Goal: Information Seeking & Learning: Learn about a topic

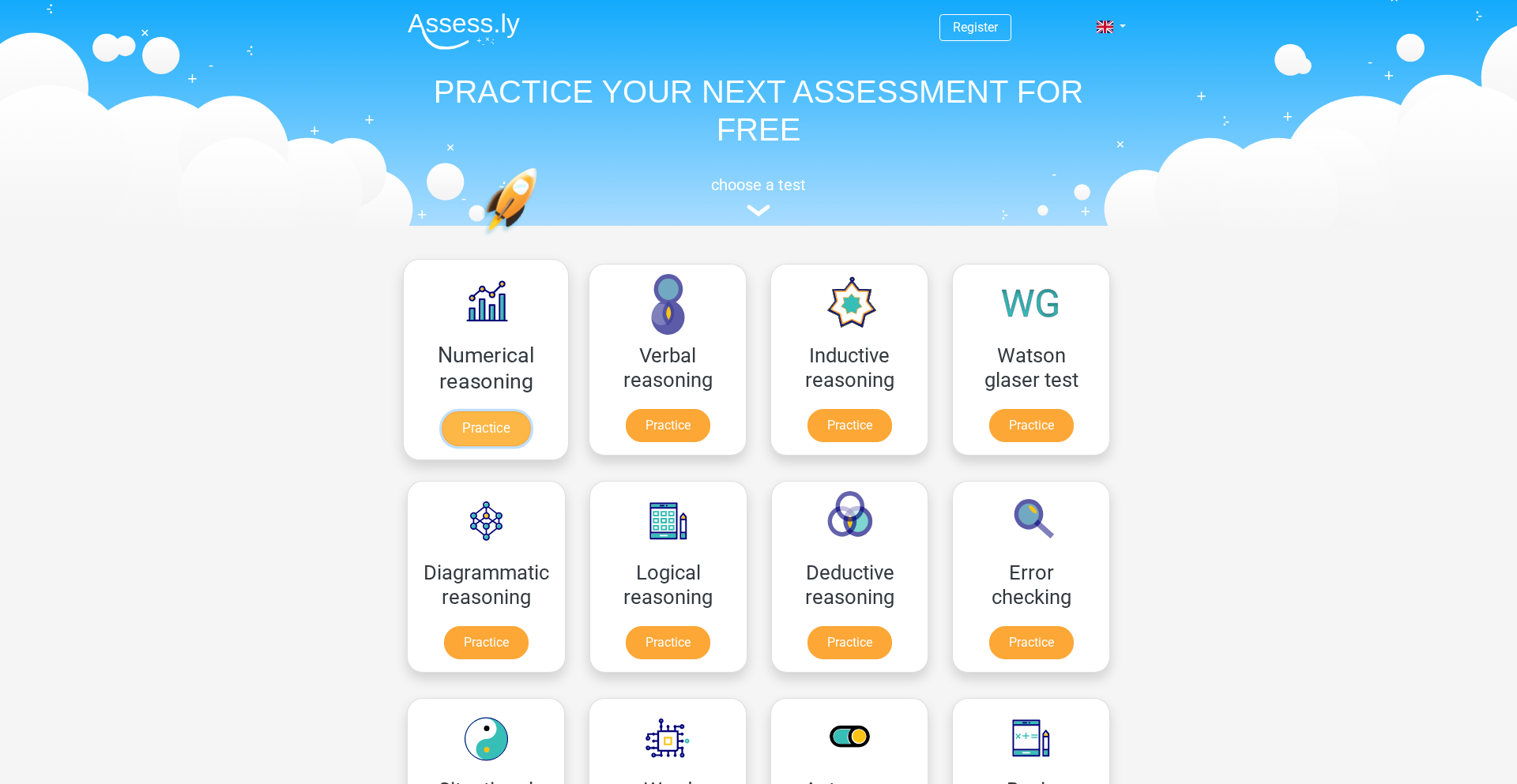
click at [507, 419] on link "Practice" at bounding box center [485, 428] width 88 height 35
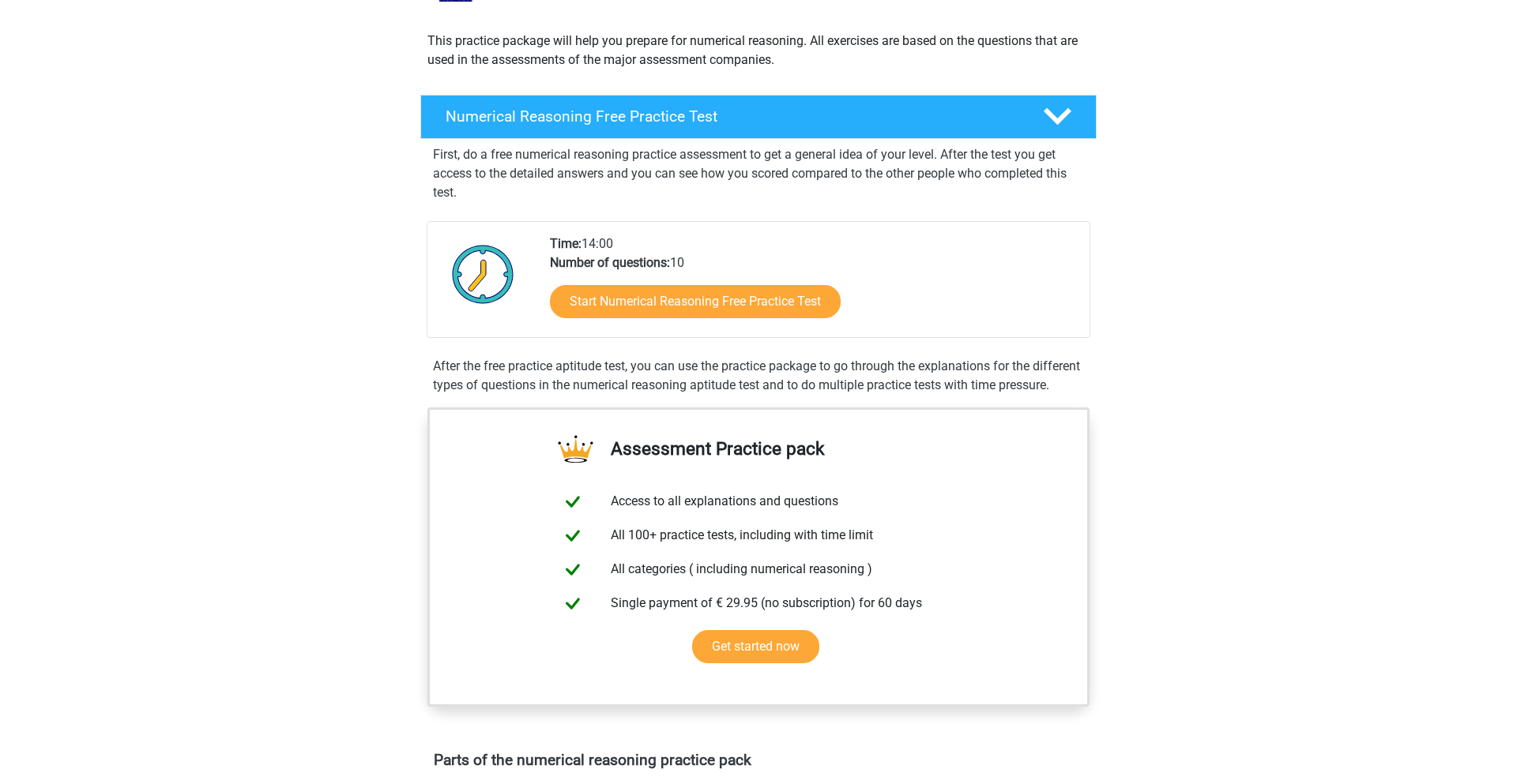
scroll to position [164, 0]
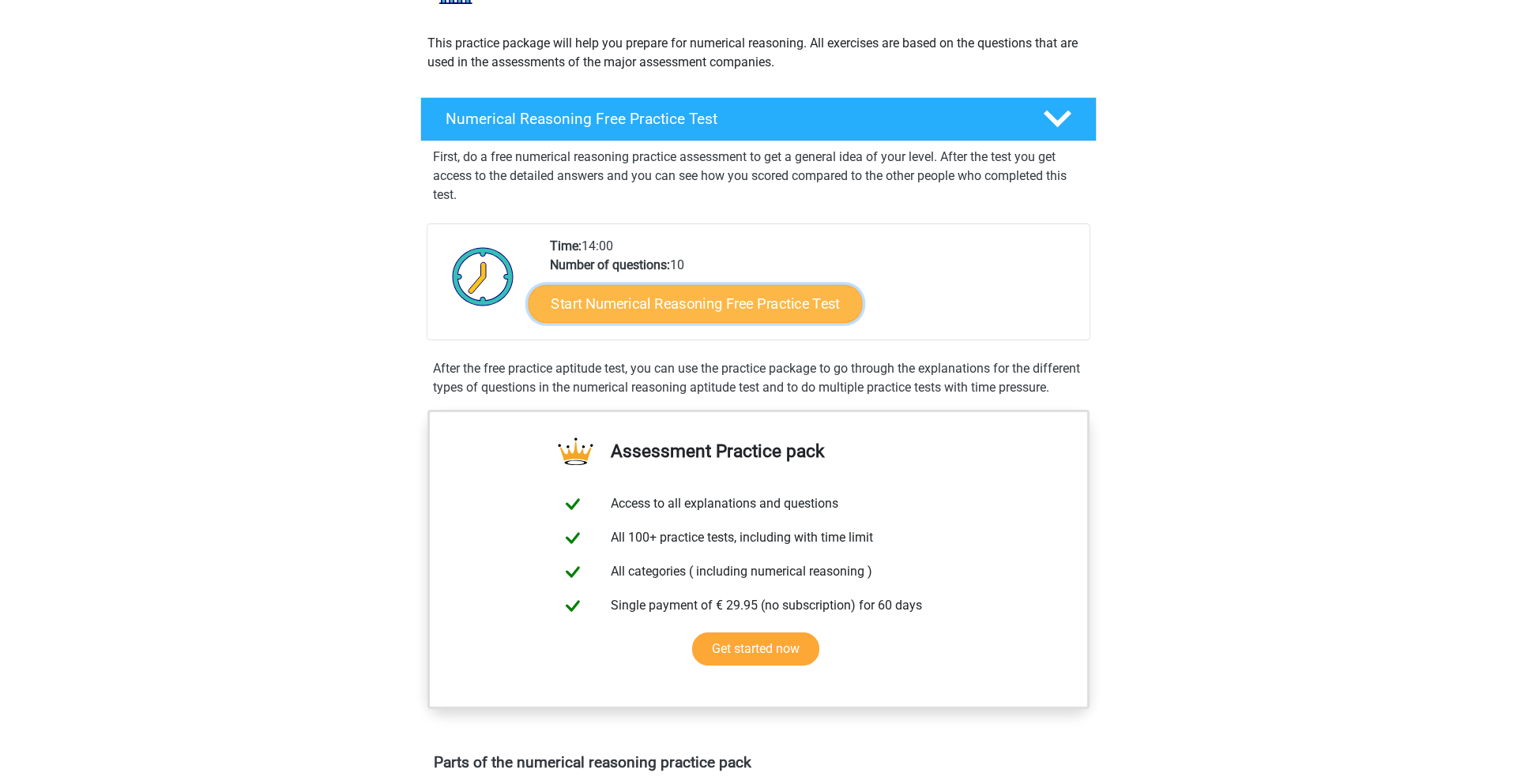
click at [687, 297] on link "Start Numerical Reasoning Free Practice Test" at bounding box center [695, 303] width 334 height 38
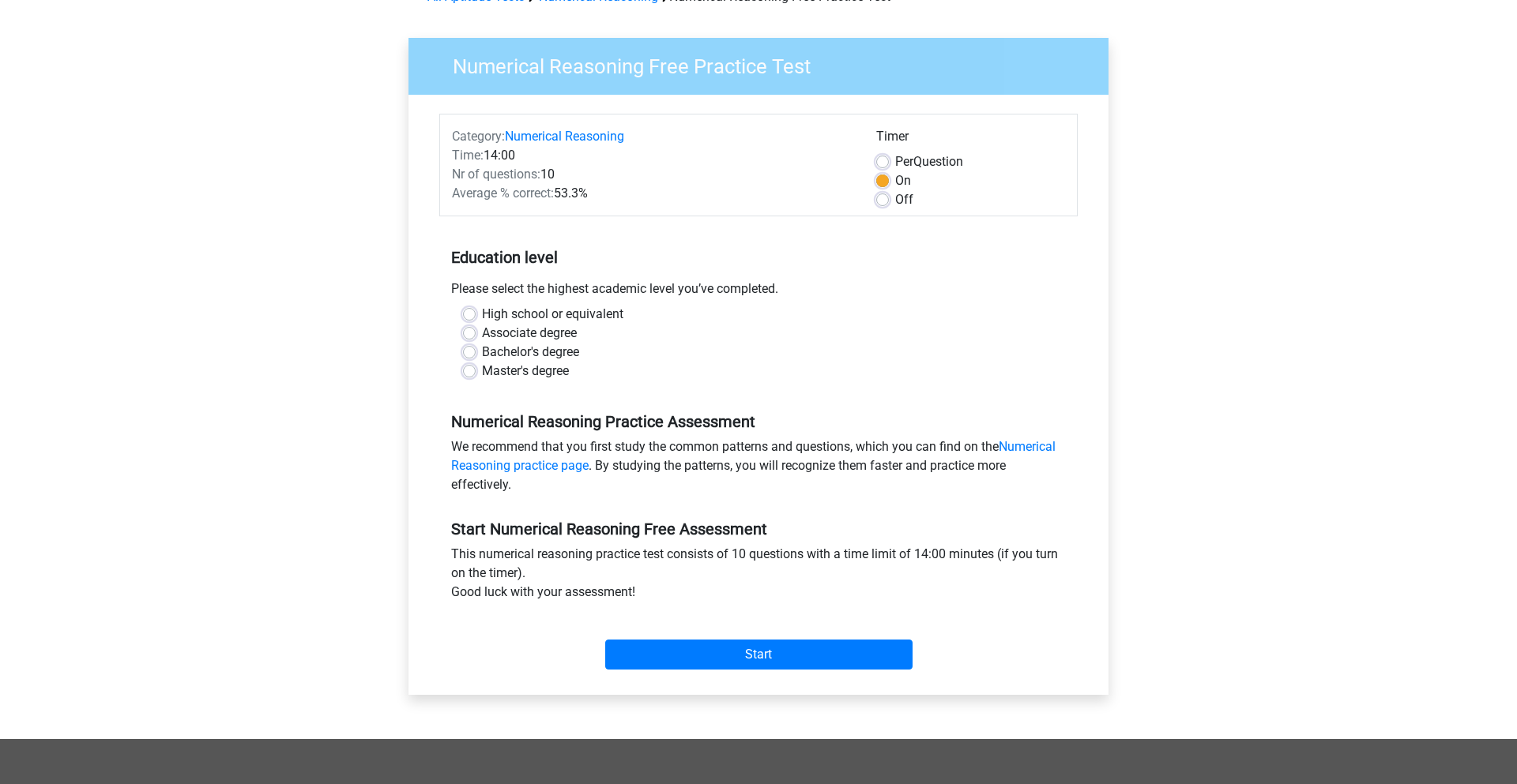
scroll to position [98, 0]
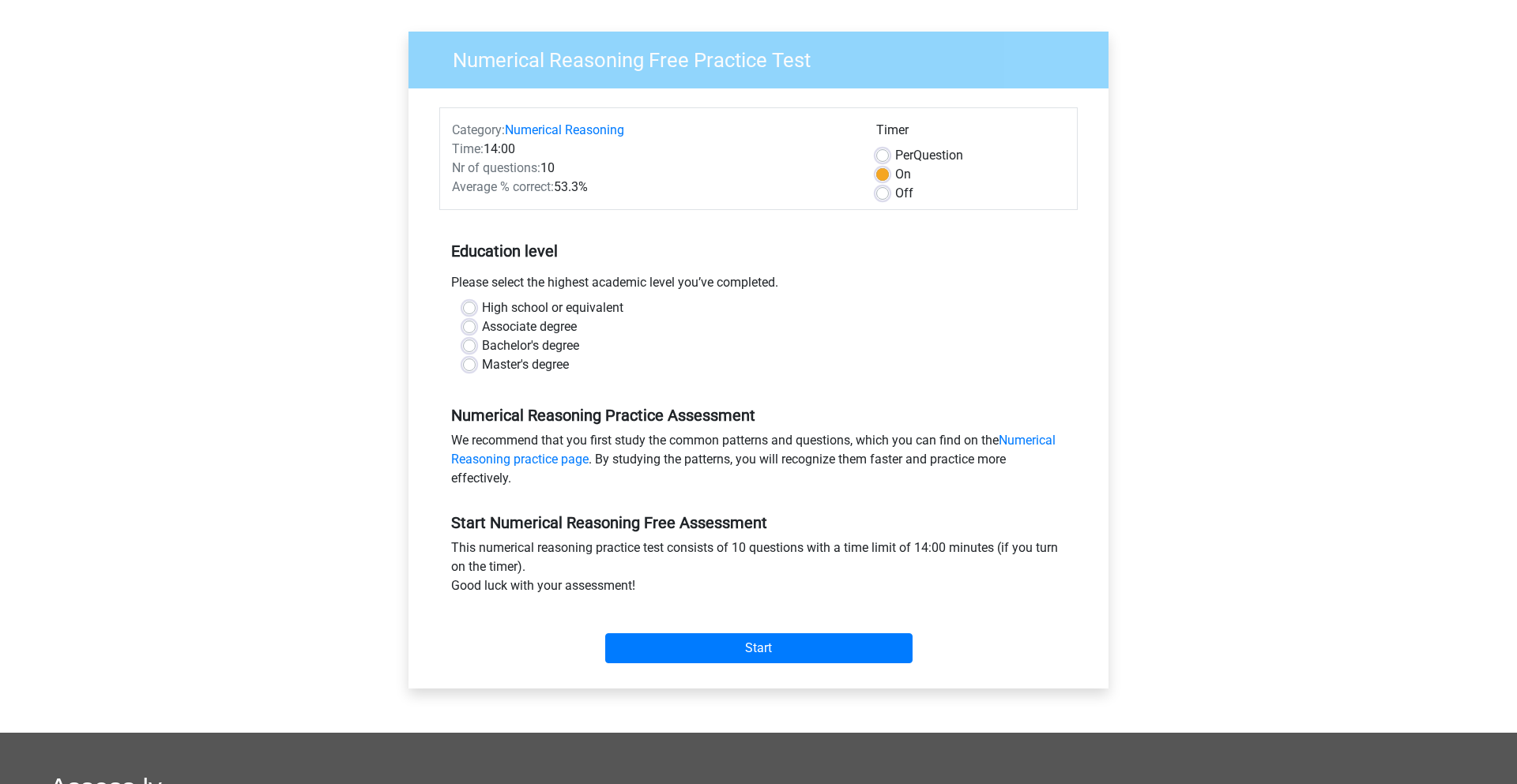
click at [482, 306] on label "High school or equivalent" at bounding box center [552, 307] width 142 height 19
click at [474, 306] on input "High school or equivalent" at bounding box center [469, 306] width 12 height 16
radio input "true"
click at [752, 651] on input "Start" at bounding box center [758, 649] width 307 height 30
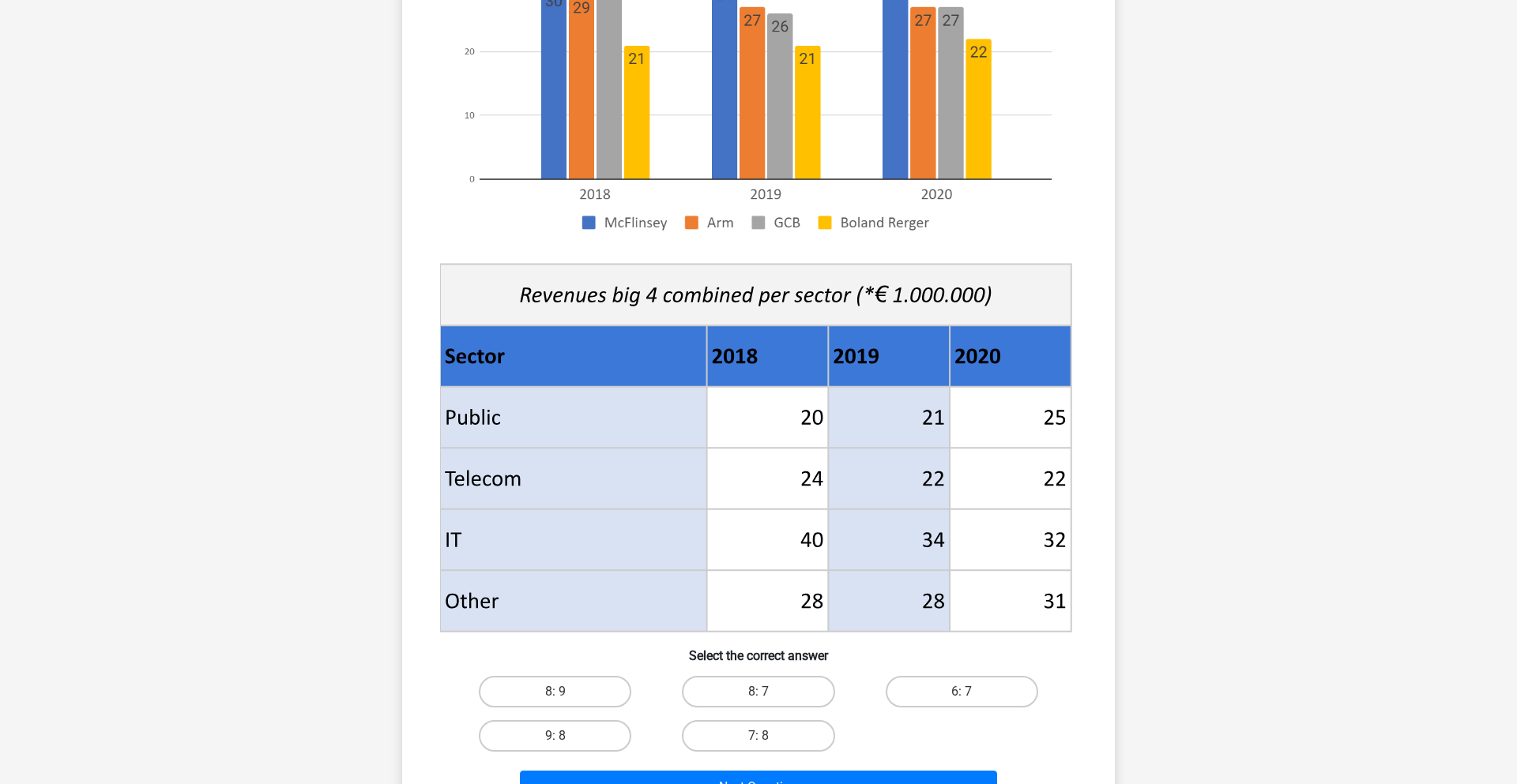
scroll to position [340, 0]
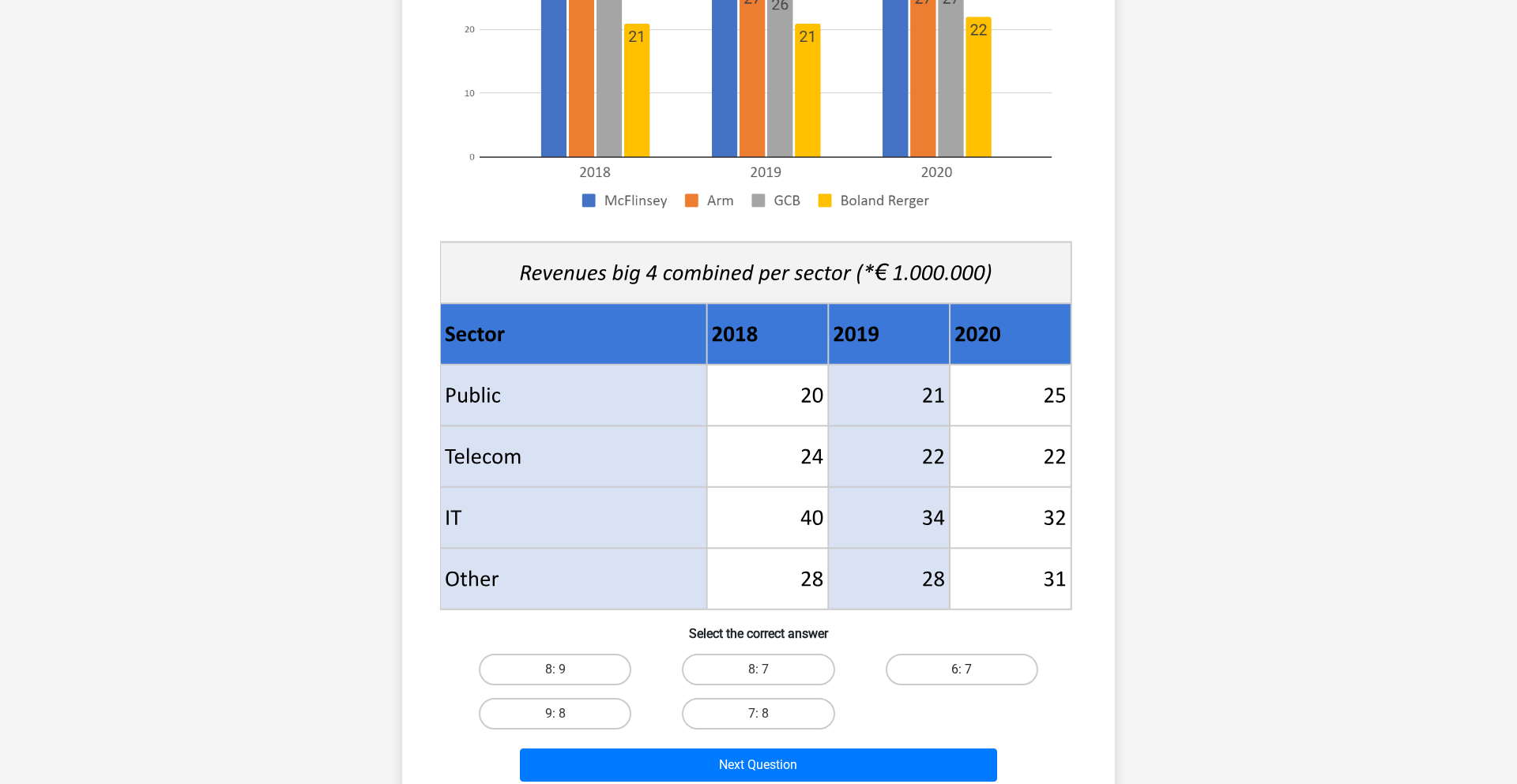
click at [937, 662] on label "6: 7" at bounding box center [961, 669] width 152 height 31
click at [961, 669] on input "6: 7" at bounding box center [967, 675] width 11 height 11
radio input "true"
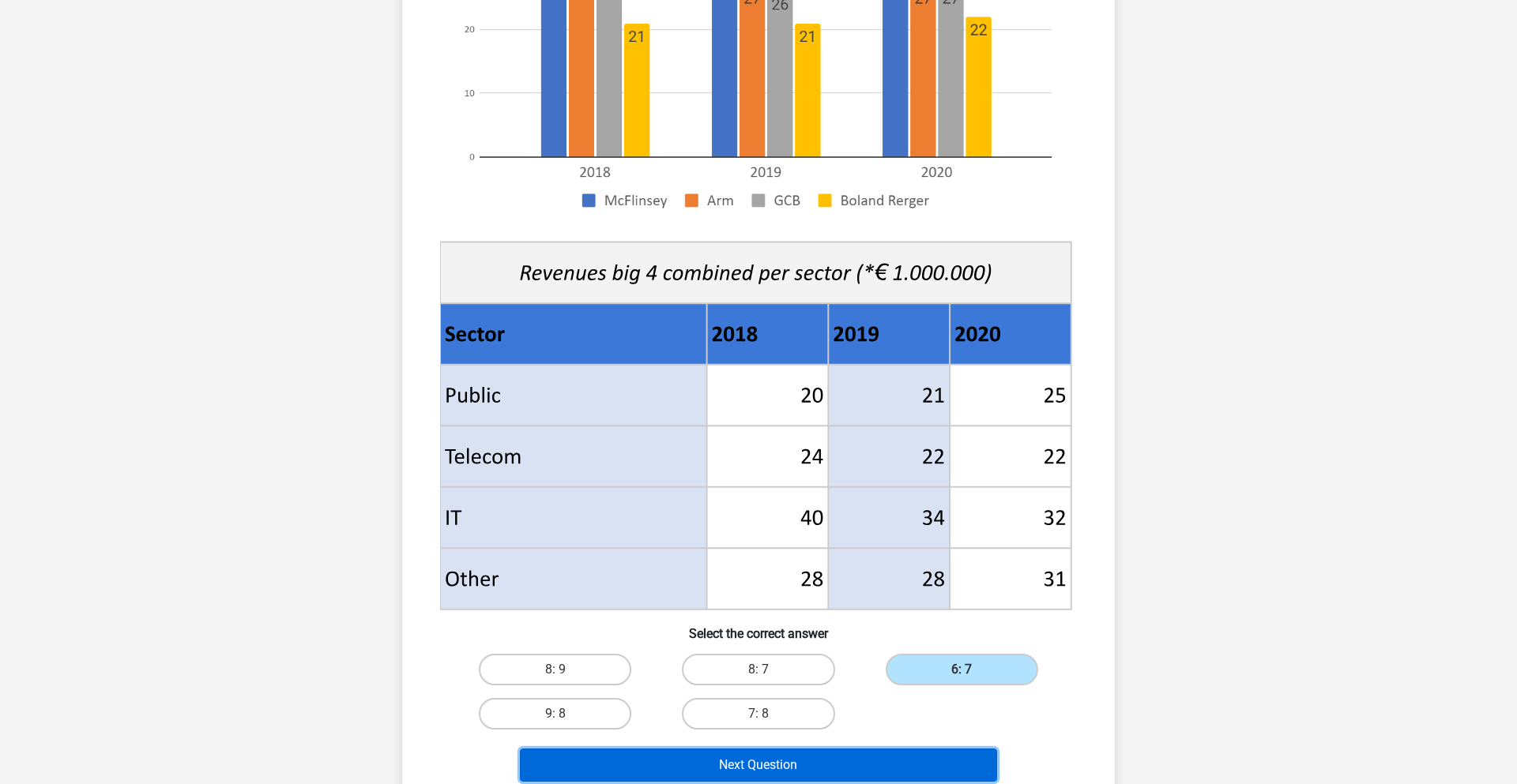
click at [828, 760] on button "Next Question" at bounding box center [758, 764] width 478 height 33
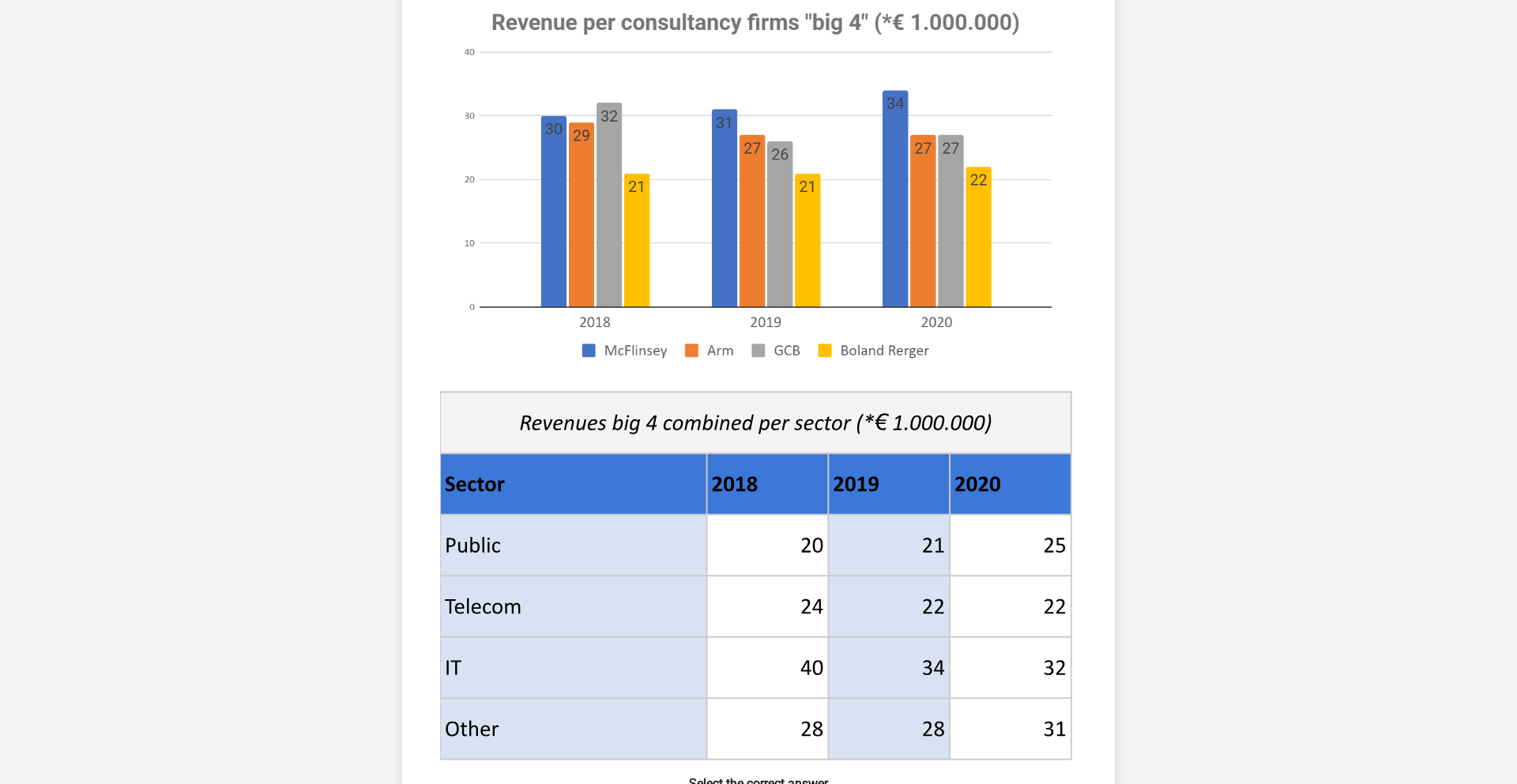
scroll to position [236, 0]
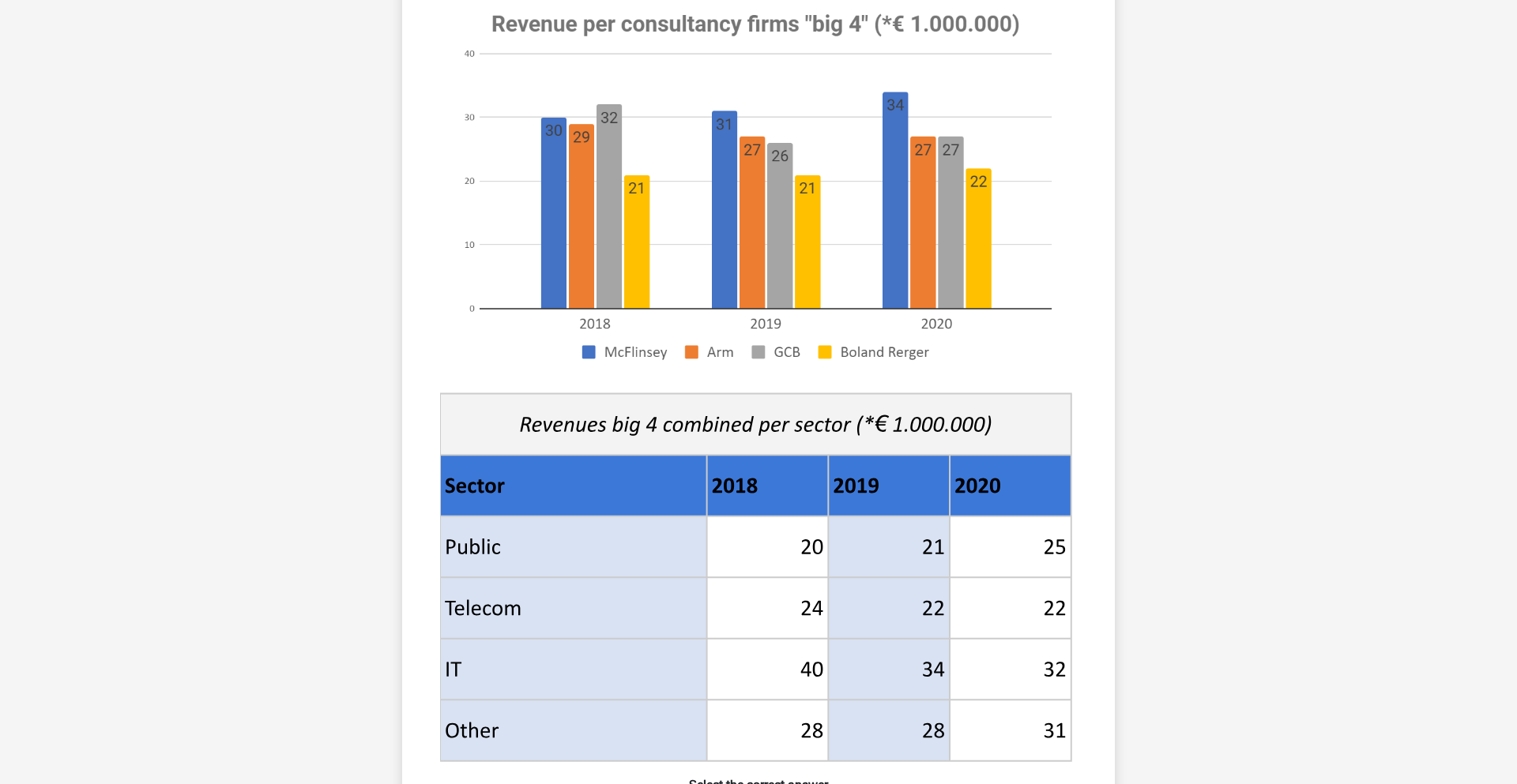
click at [1055, 581] on icon at bounding box center [1010, 608] width 122 height 61
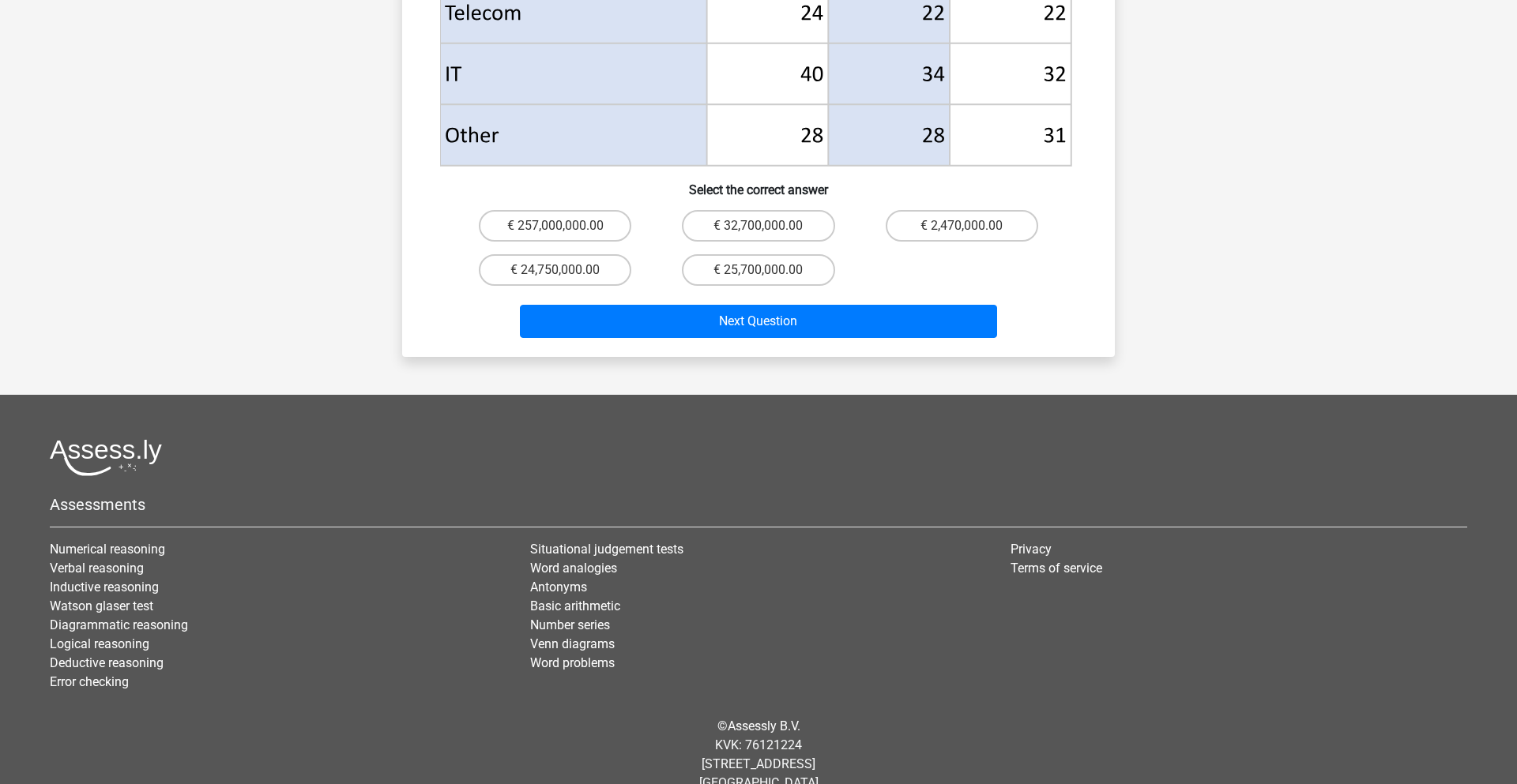
scroll to position [827, 0]
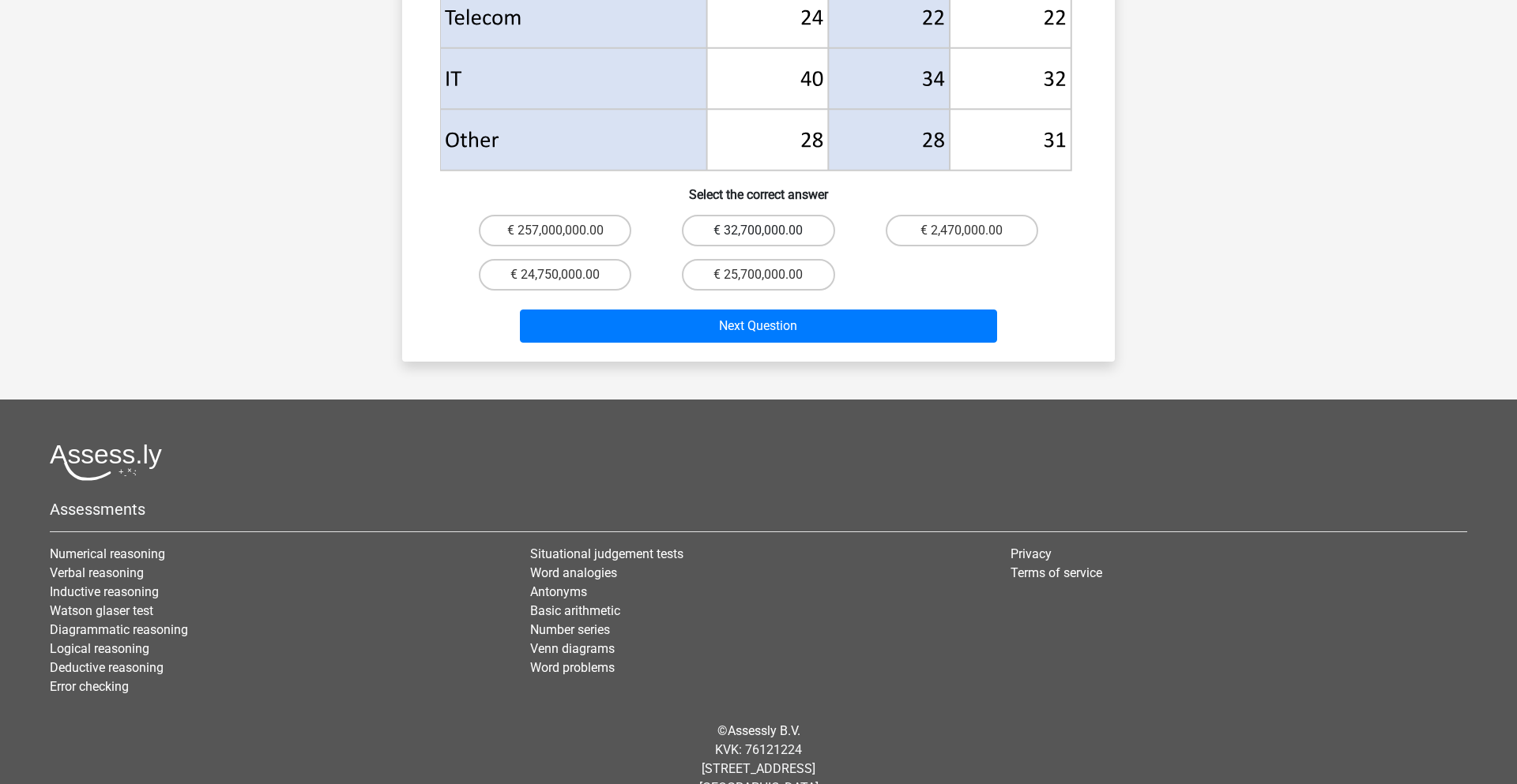
click at [718, 214] on label "€ 32,700,000.00" at bounding box center [758, 230] width 152 height 31
click at [758, 230] on input "€ 32,700,000.00" at bounding box center [764, 236] width 11 height 11
radio input "true"
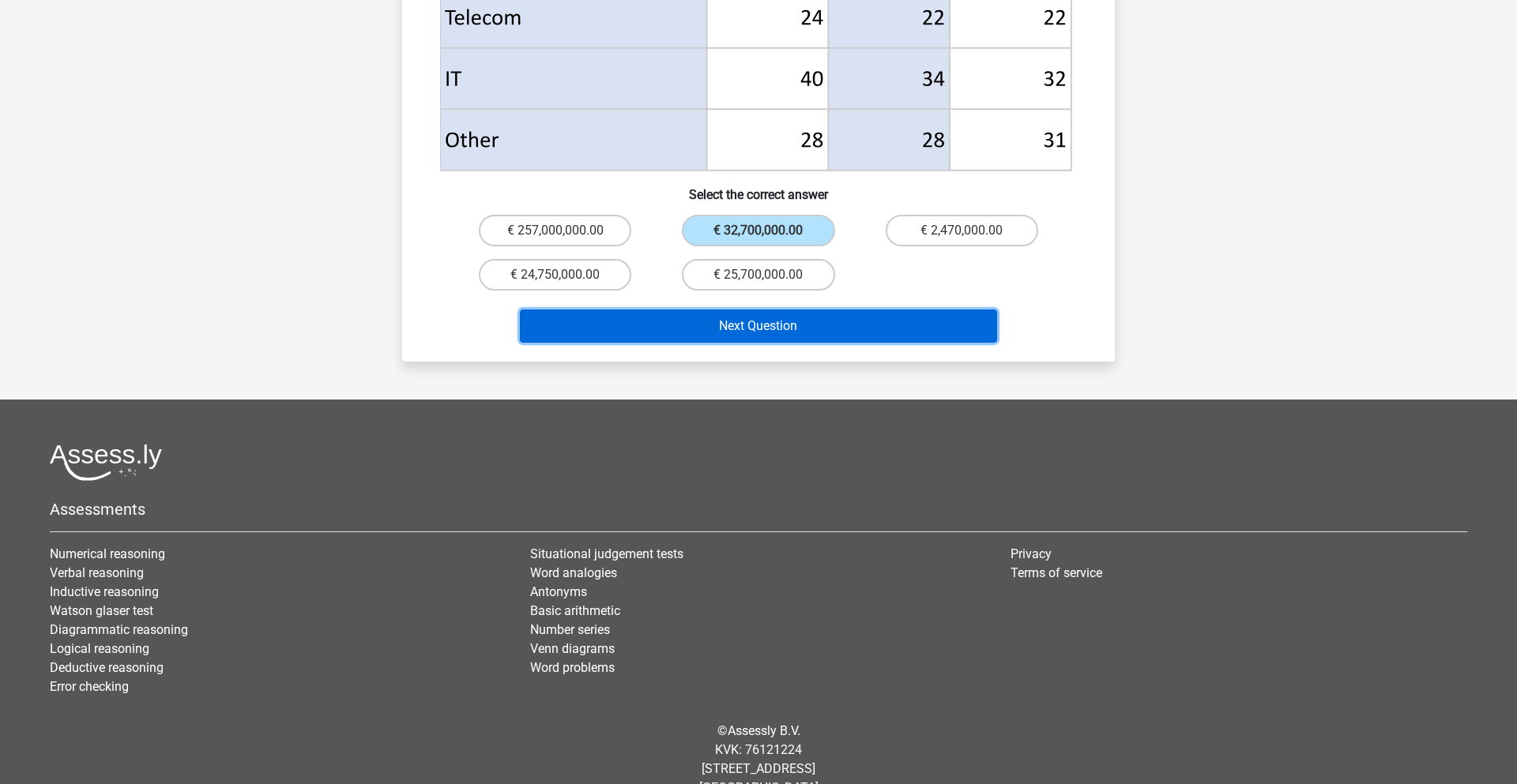
click at [722, 310] on button "Next Question" at bounding box center [758, 326] width 478 height 33
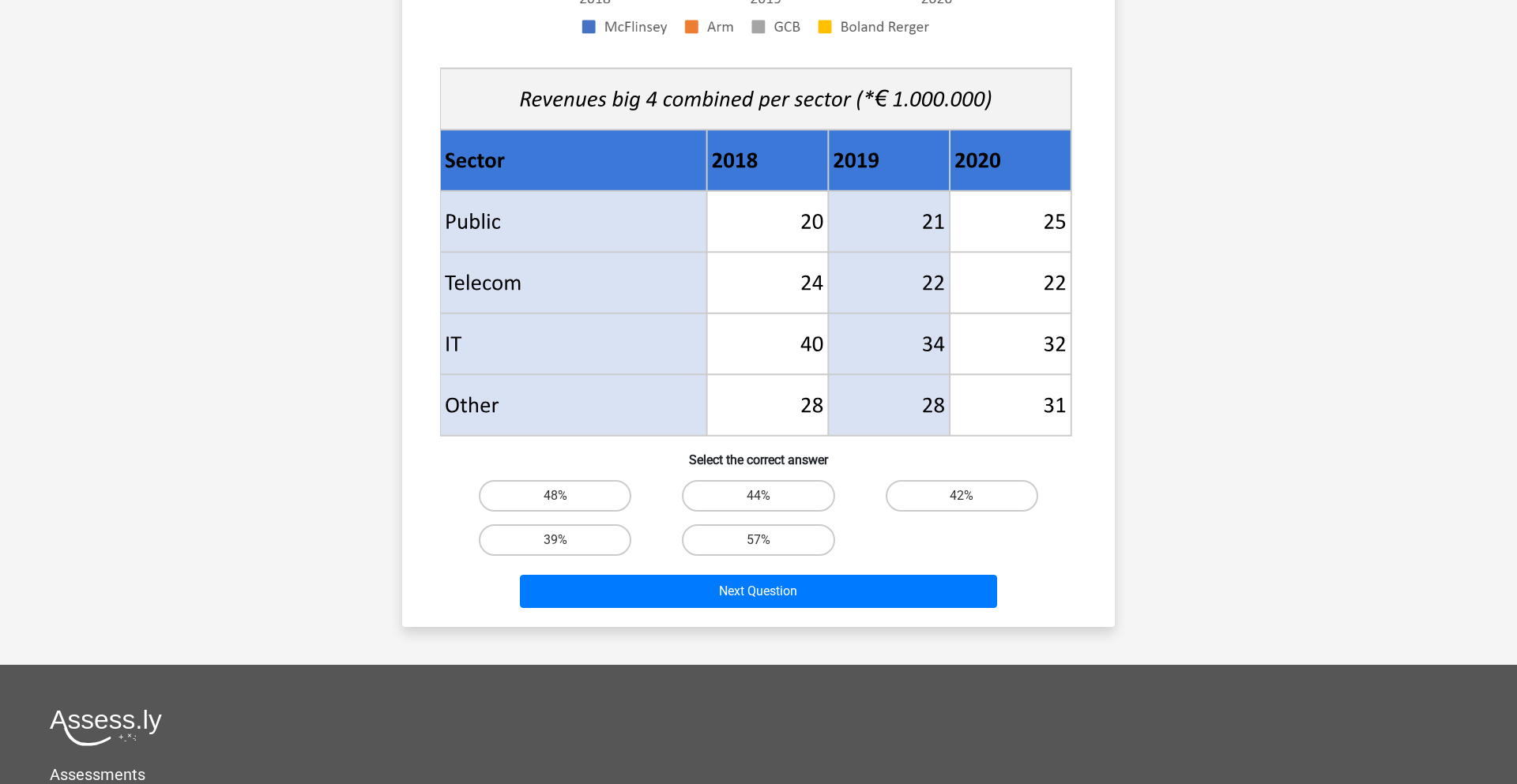
scroll to position [515, 0]
click at [564, 537] on label "39%" at bounding box center [555, 538] width 152 height 31
click at [564, 539] on input "39%" at bounding box center [561, 545] width 11 height 11
radio input "true"
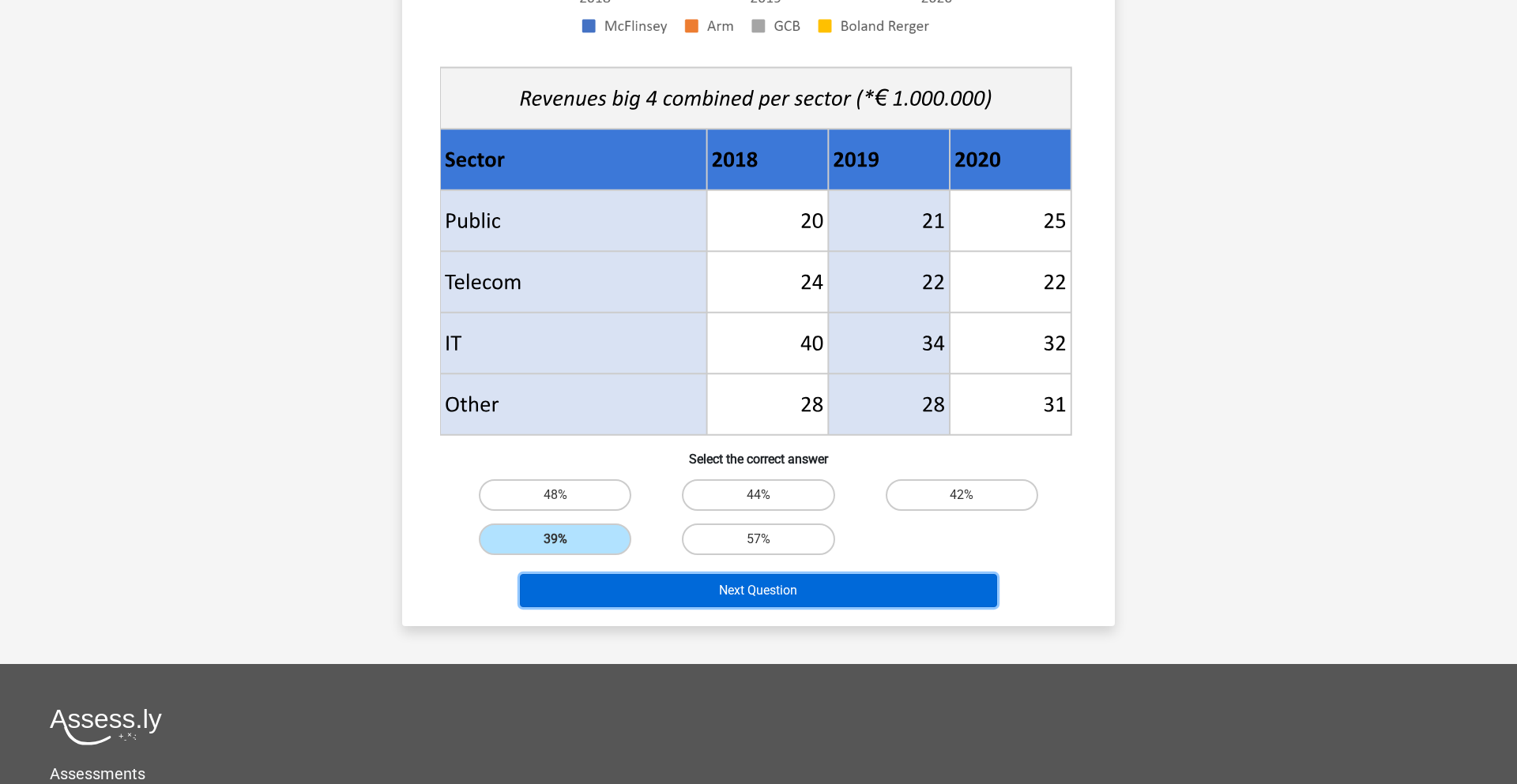
click at [753, 593] on button "Next Question" at bounding box center [758, 590] width 478 height 33
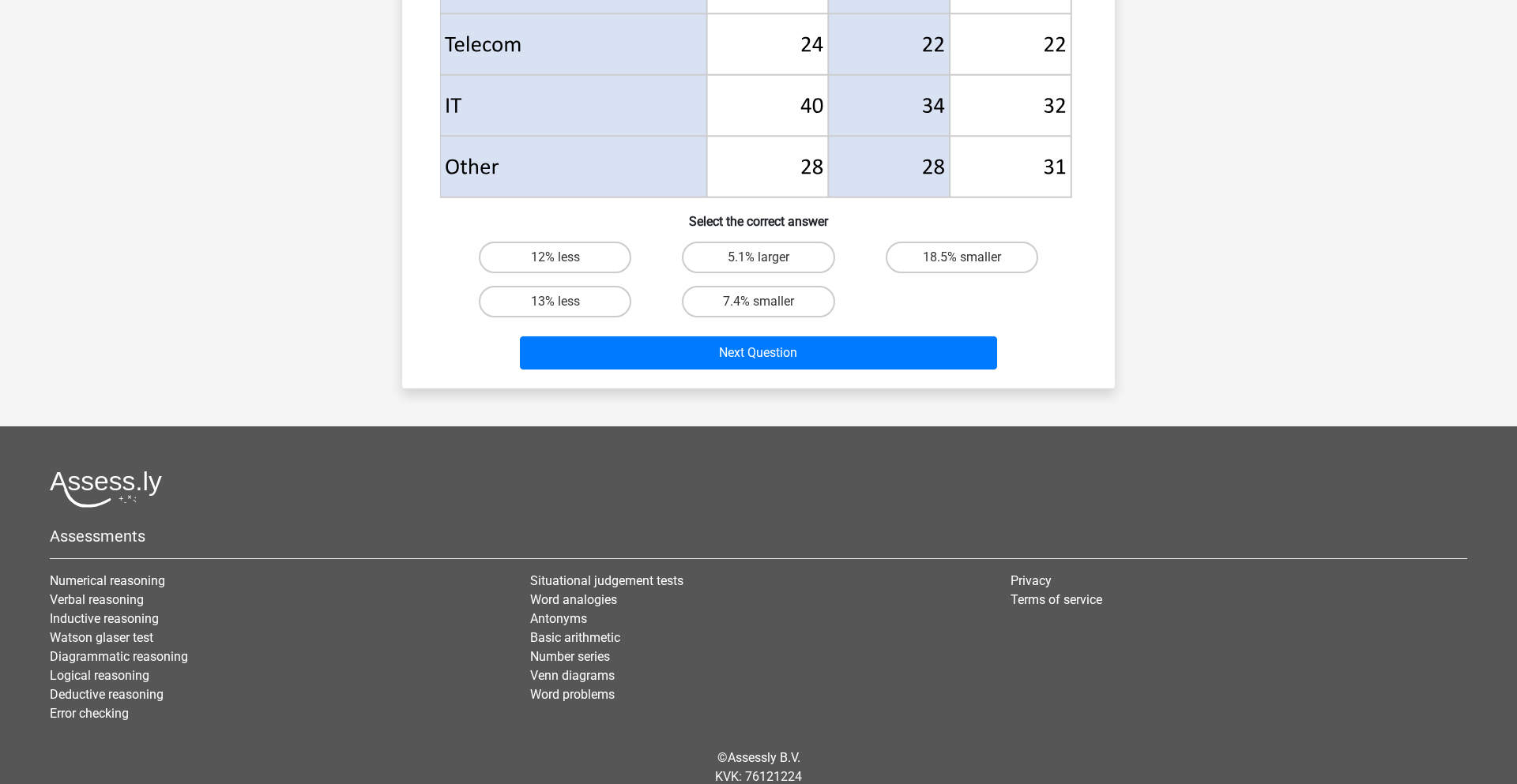
scroll to position [754, 0]
click at [740, 297] on label "7.4% smaller" at bounding box center [758, 299] width 152 height 31
click at [758, 300] on input "7.4% smaller" at bounding box center [764, 305] width 11 height 11
radio input "true"
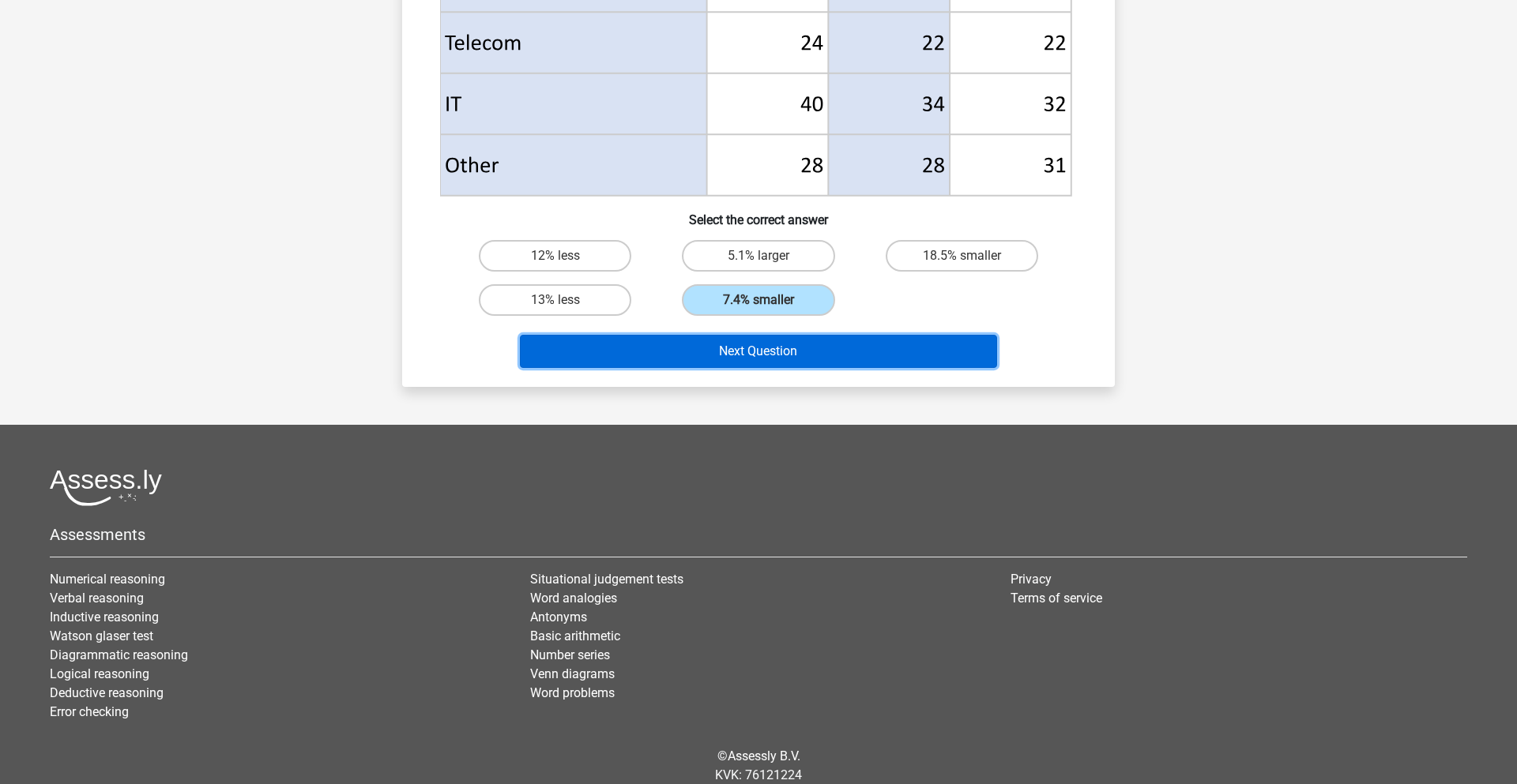
click at [745, 345] on button "Next Question" at bounding box center [758, 351] width 478 height 33
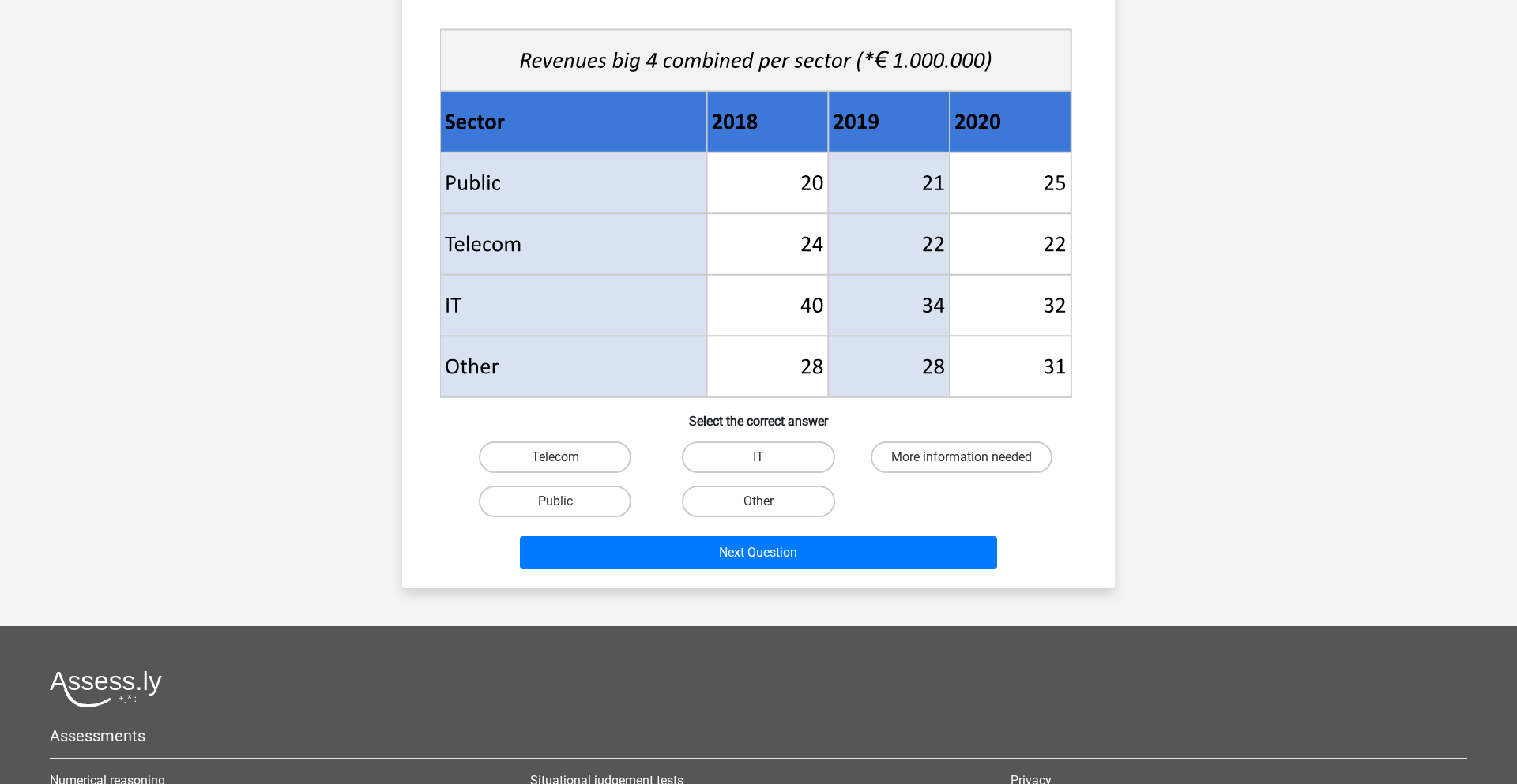
scroll to position [562, 0]
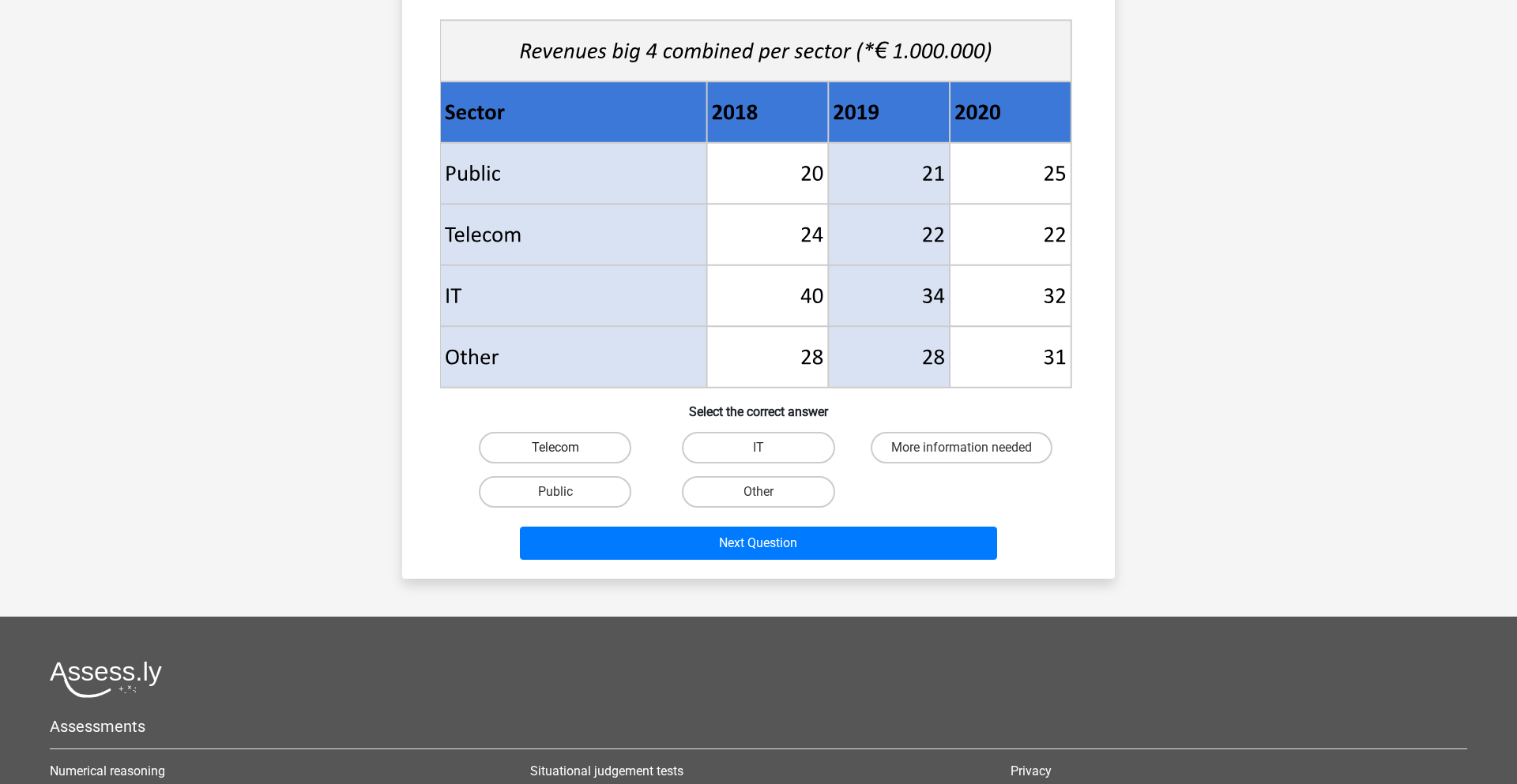
click at [587, 452] on label "Telecom" at bounding box center [555, 447] width 152 height 31
click at [565, 452] on input "Telecom" at bounding box center [561, 453] width 11 height 11
radio input "true"
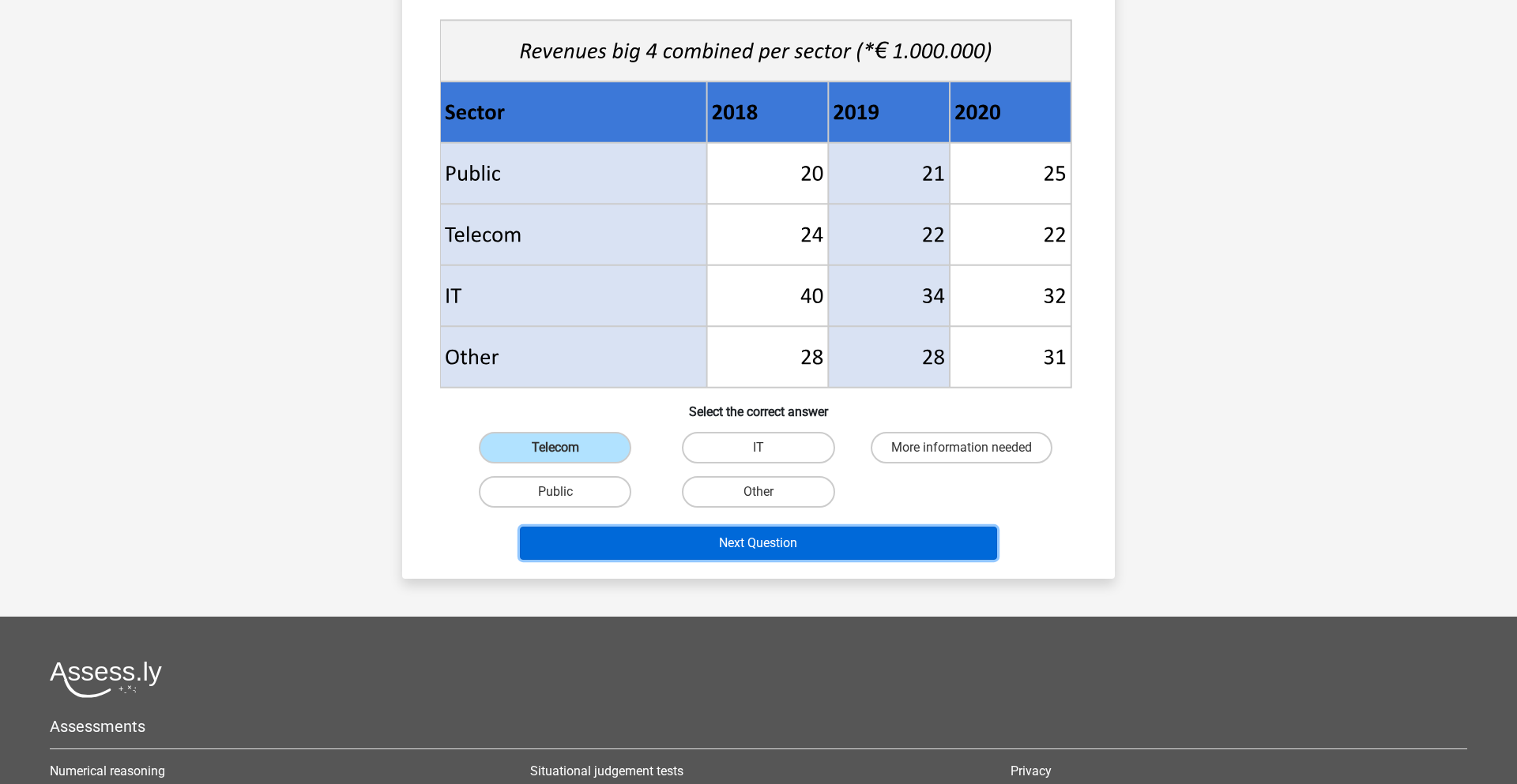
click at [623, 537] on button "Next Question" at bounding box center [758, 543] width 478 height 33
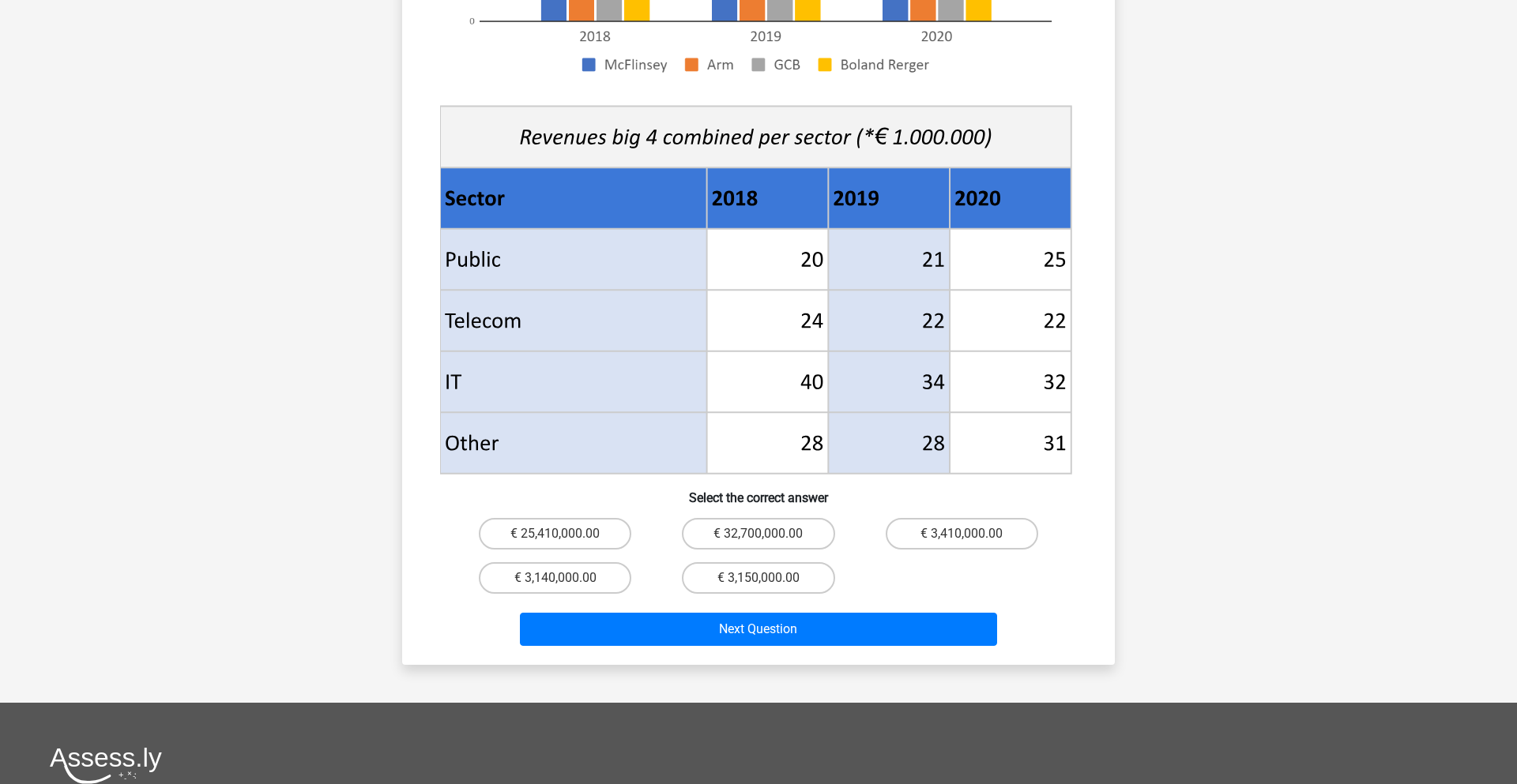
scroll to position [497, 0]
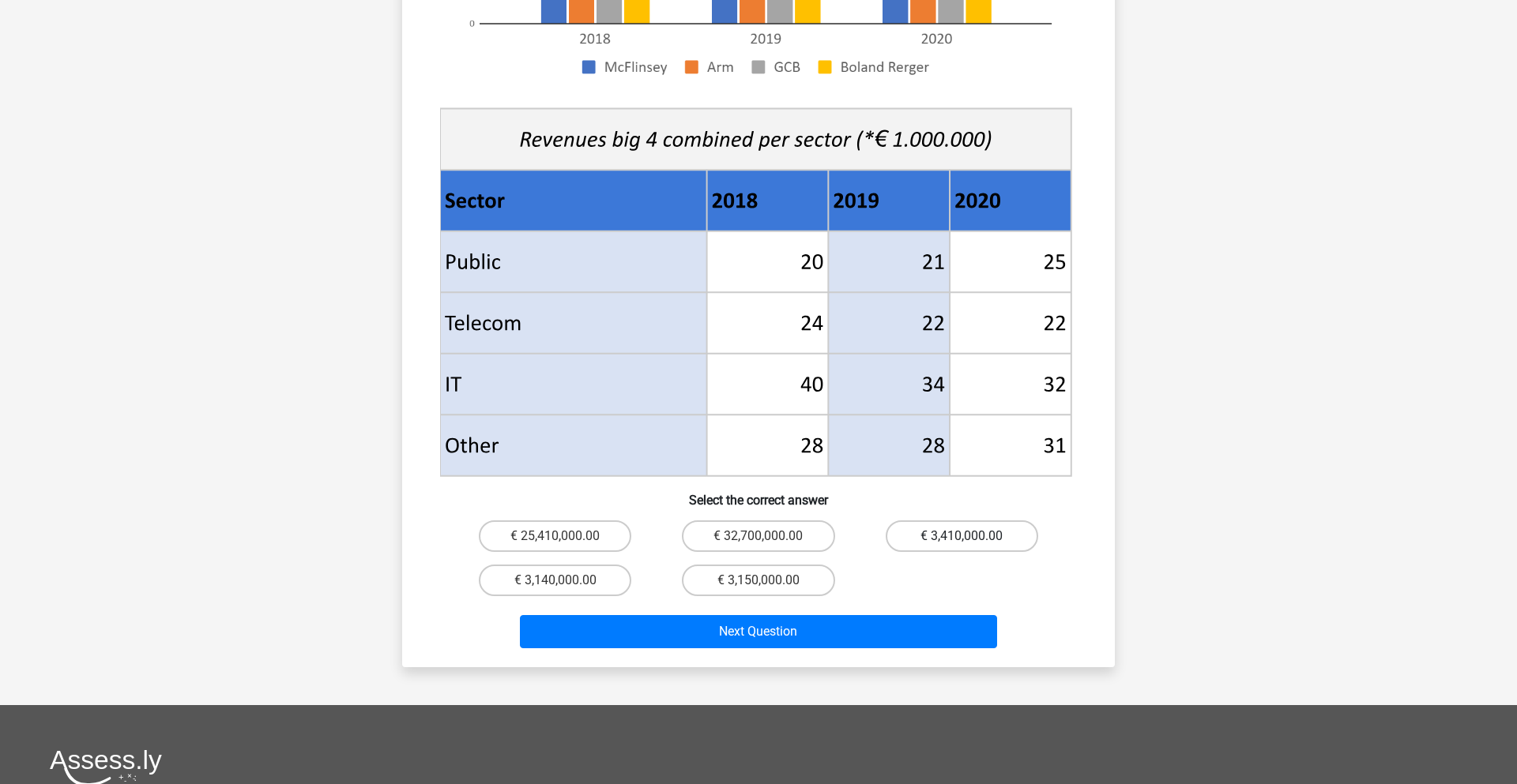
click at [921, 521] on label "€ 3,410,000.00" at bounding box center [961, 536] width 152 height 31
click at [961, 537] on input "€ 3,410,000.00" at bounding box center [967, 542] width 11 height 11
radio input "true"
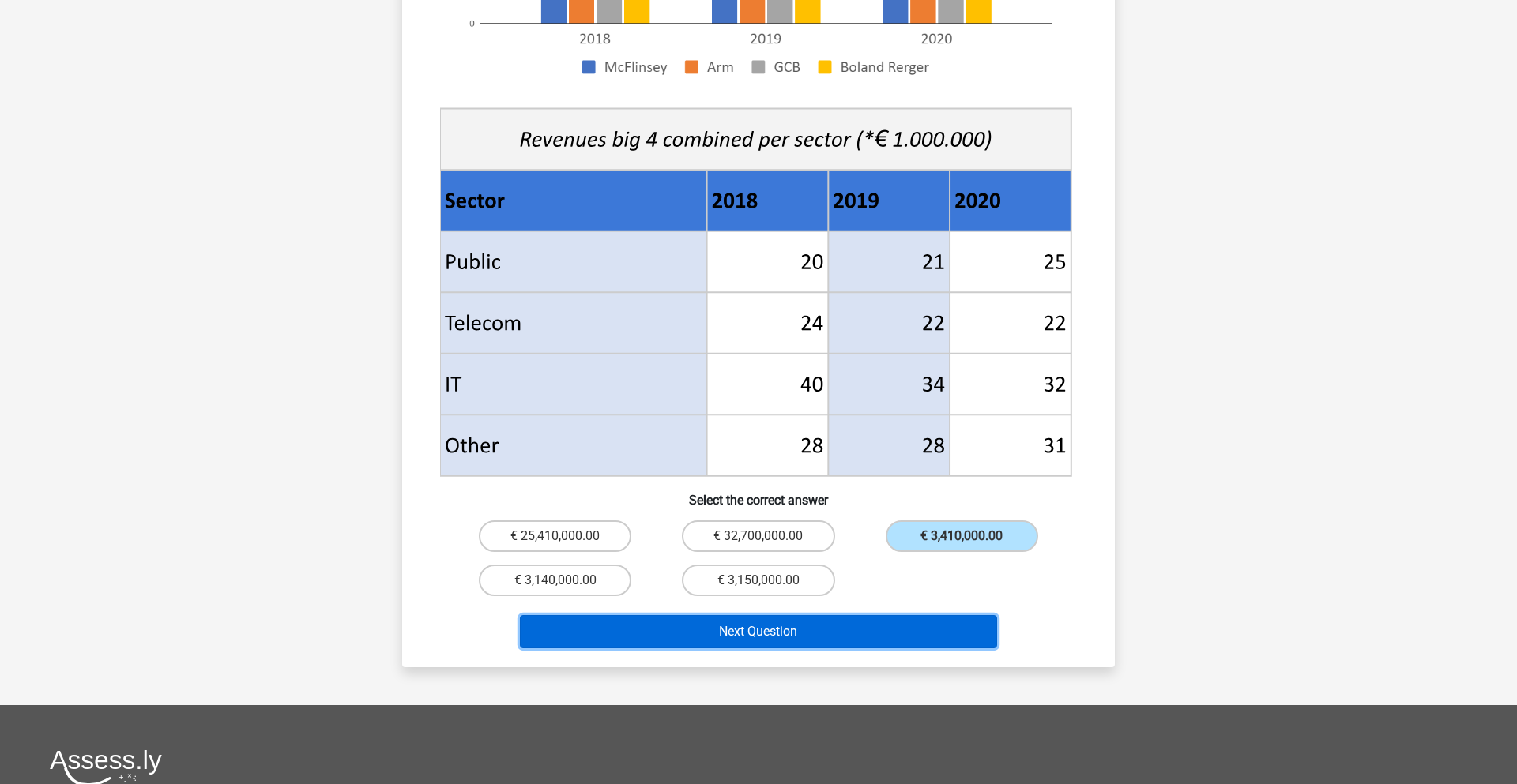
click at [857, 615] on button "Next Question" at bounding box center [758, 631] width 478 height 33
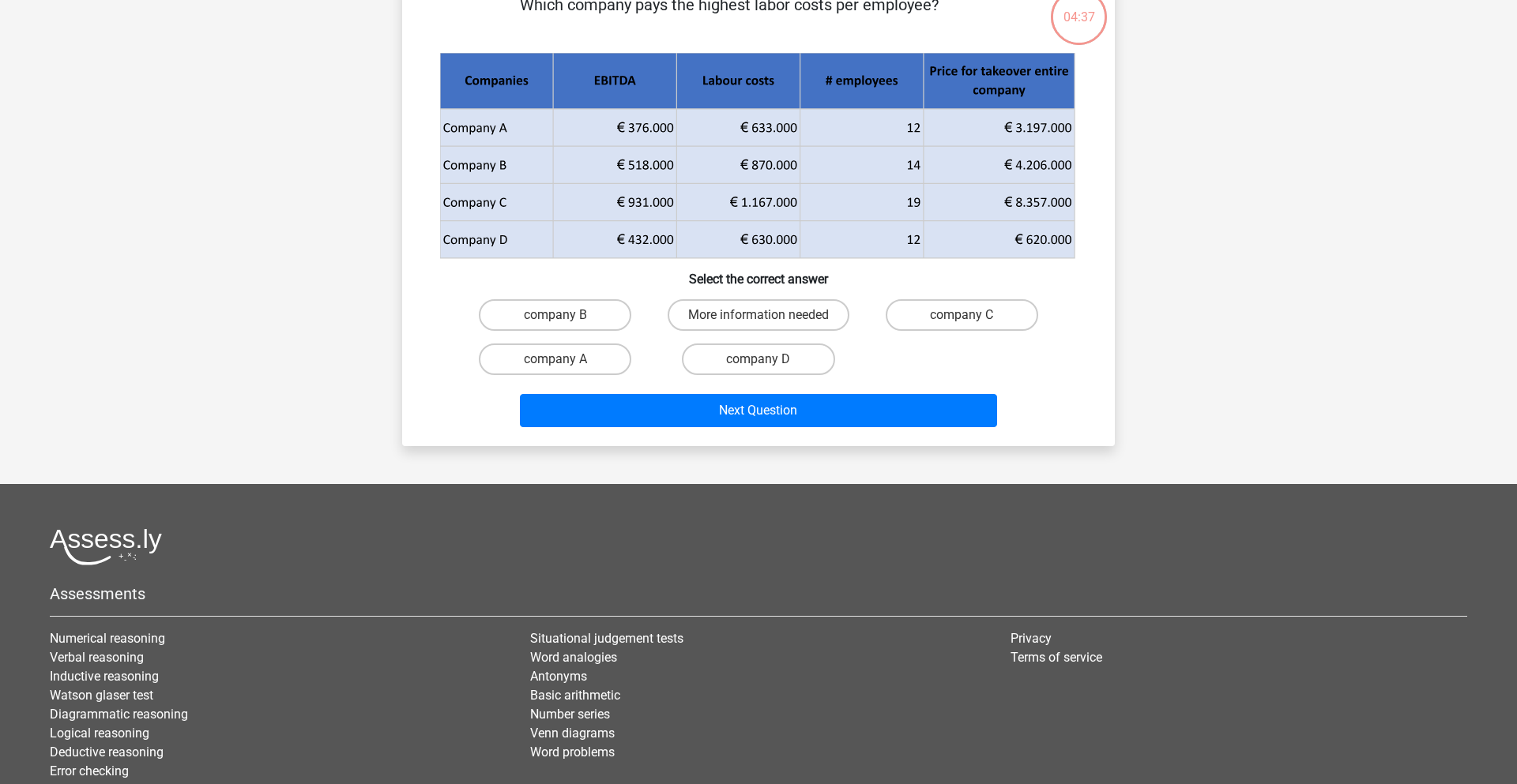
scroll to position [79, 0]
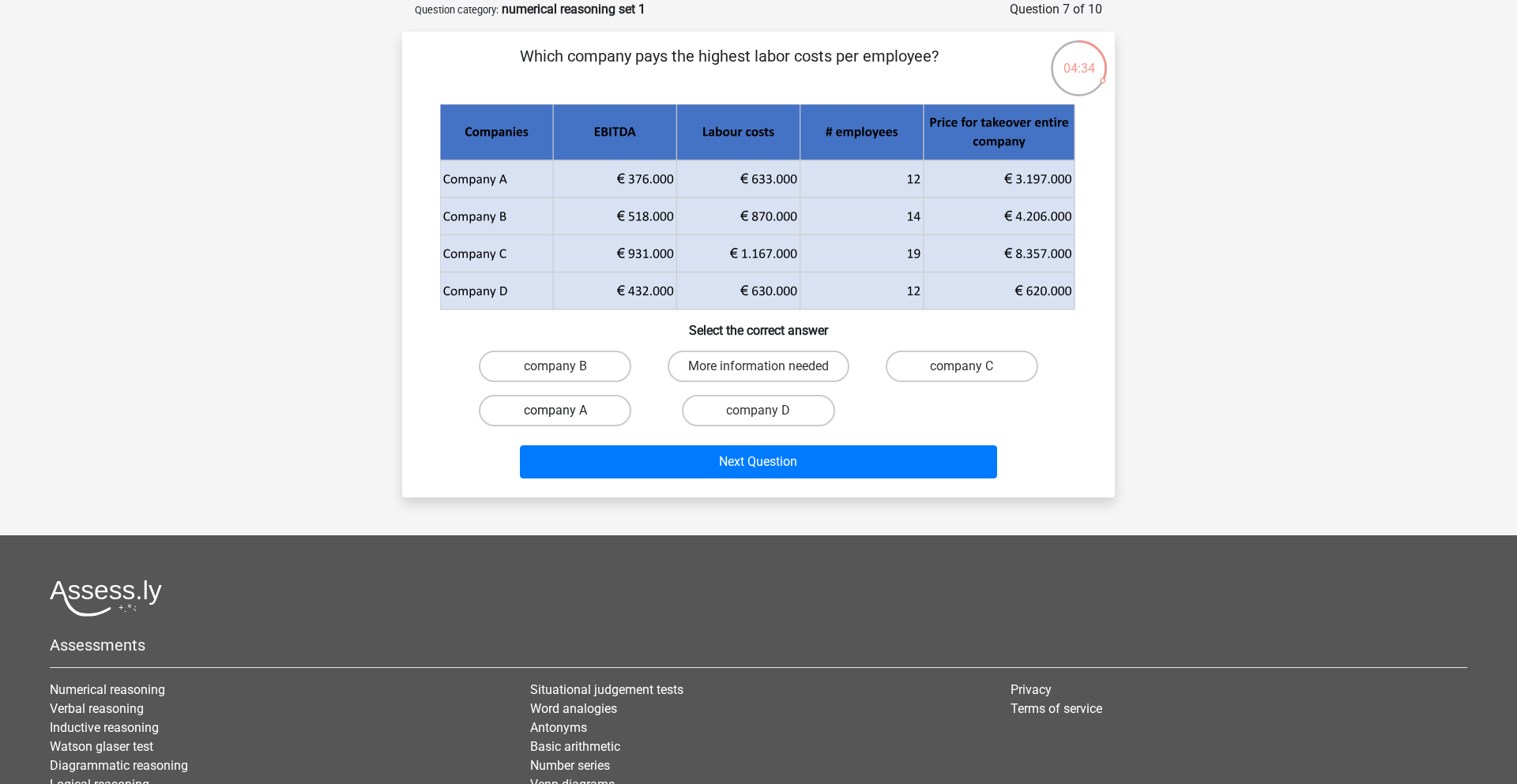
click at [589, 415] on label "company A" at bounding box center [555, 410] width 152 height 31
click at [565, 415] on input "company A" at bounding box center [561, 416] width 11 height 11
radio input "true"
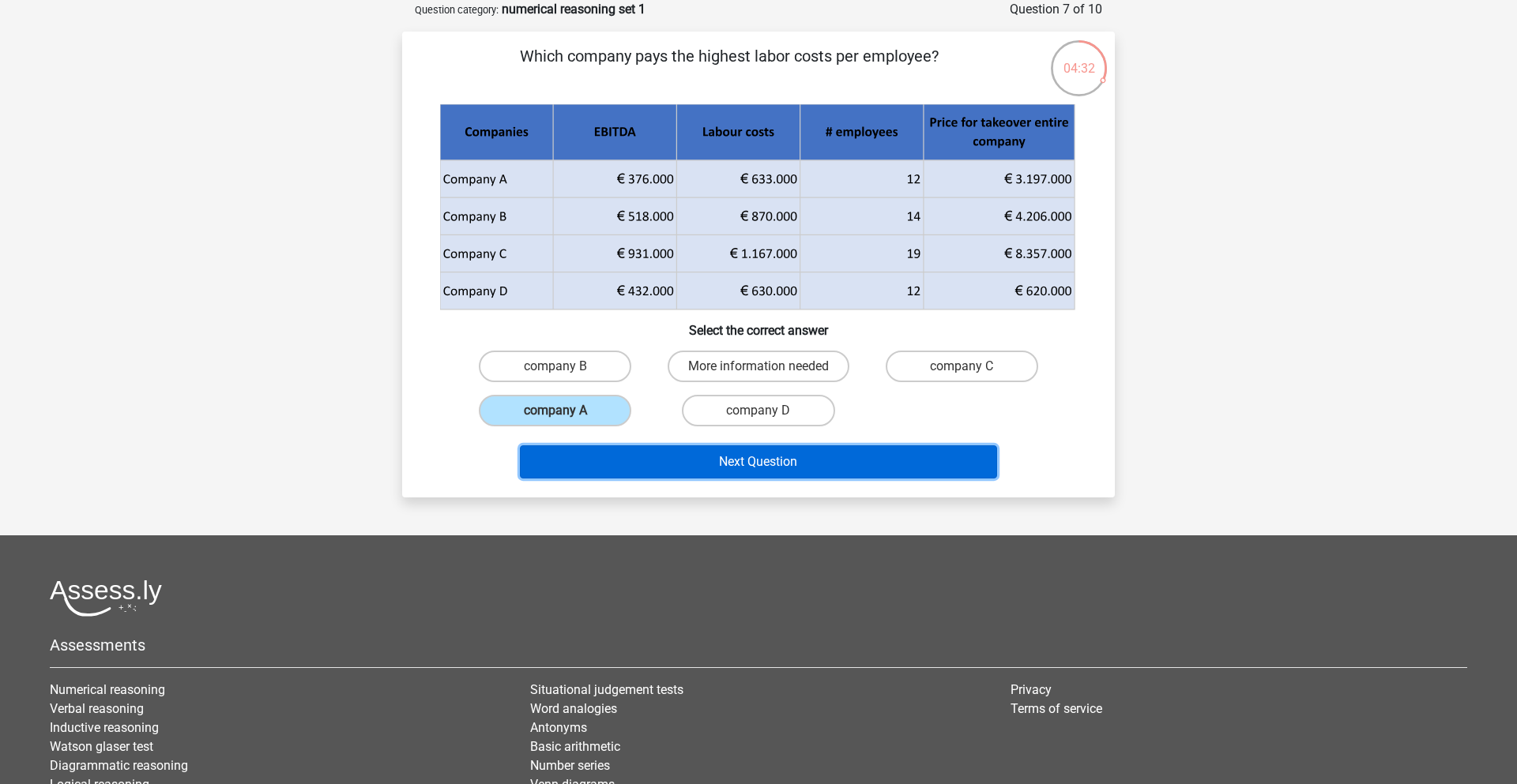
click at [604, 451] on button "Next Question" at bounding box center [758, 461] width 478 height 33
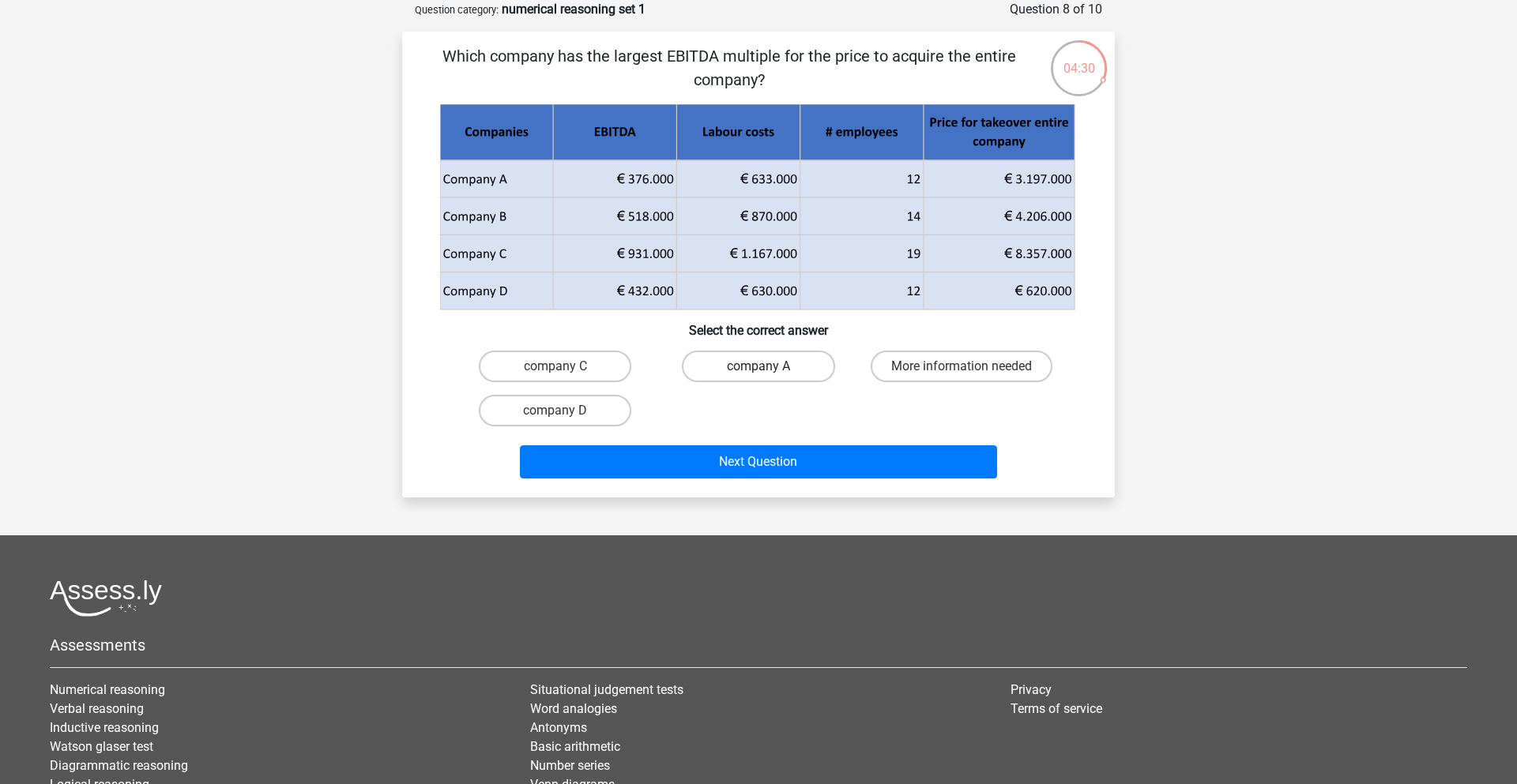
click at [734, 362] on label "company A" at bounding box center [758, 366] width 152 height 31
click at [758, 367] on input "company A" at bounding box center [764, 372] width 11 height 11
radio input "true"
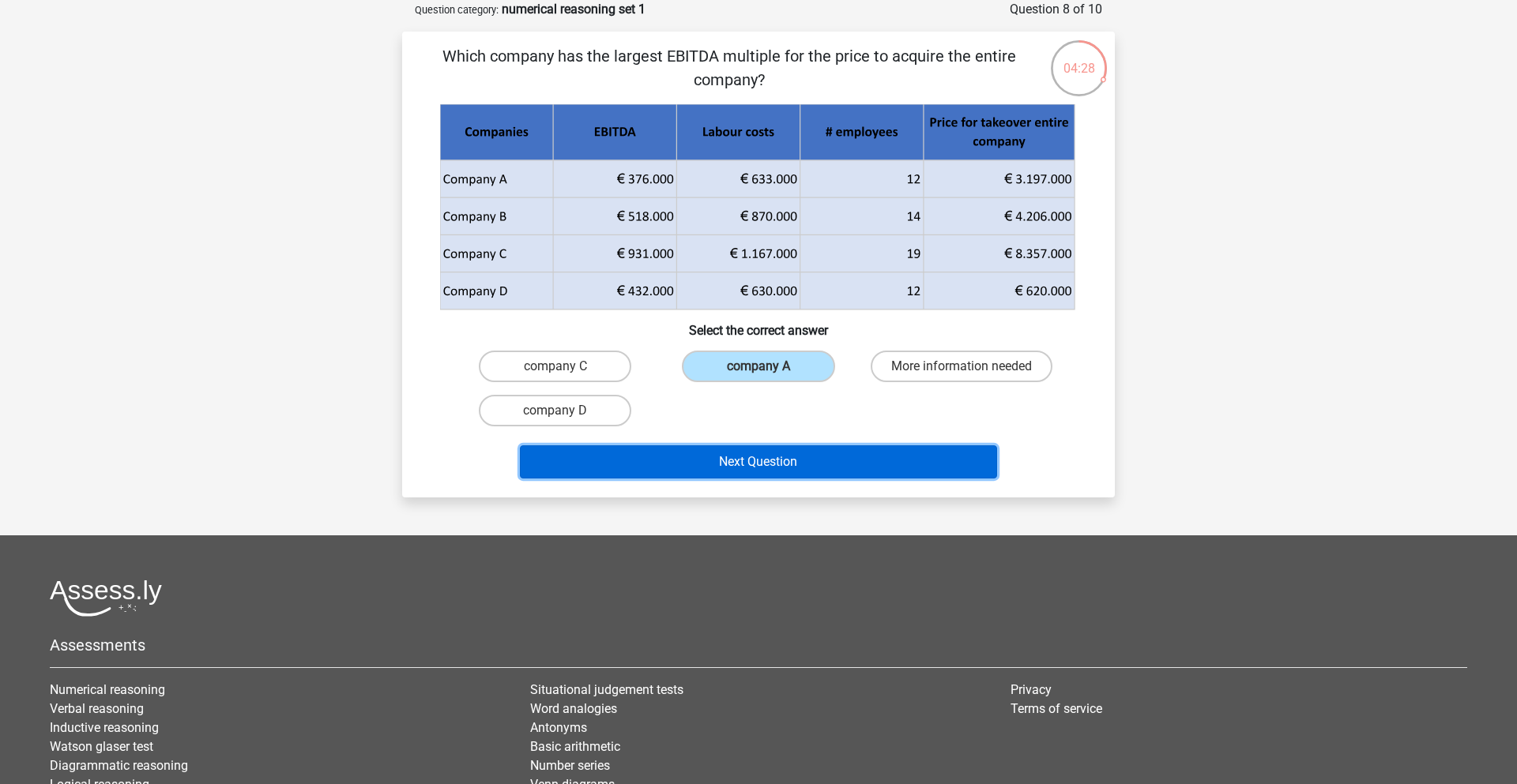
click at [715, 464] on button "Next Question" at bounding box center [758, 461] width 478 height 33
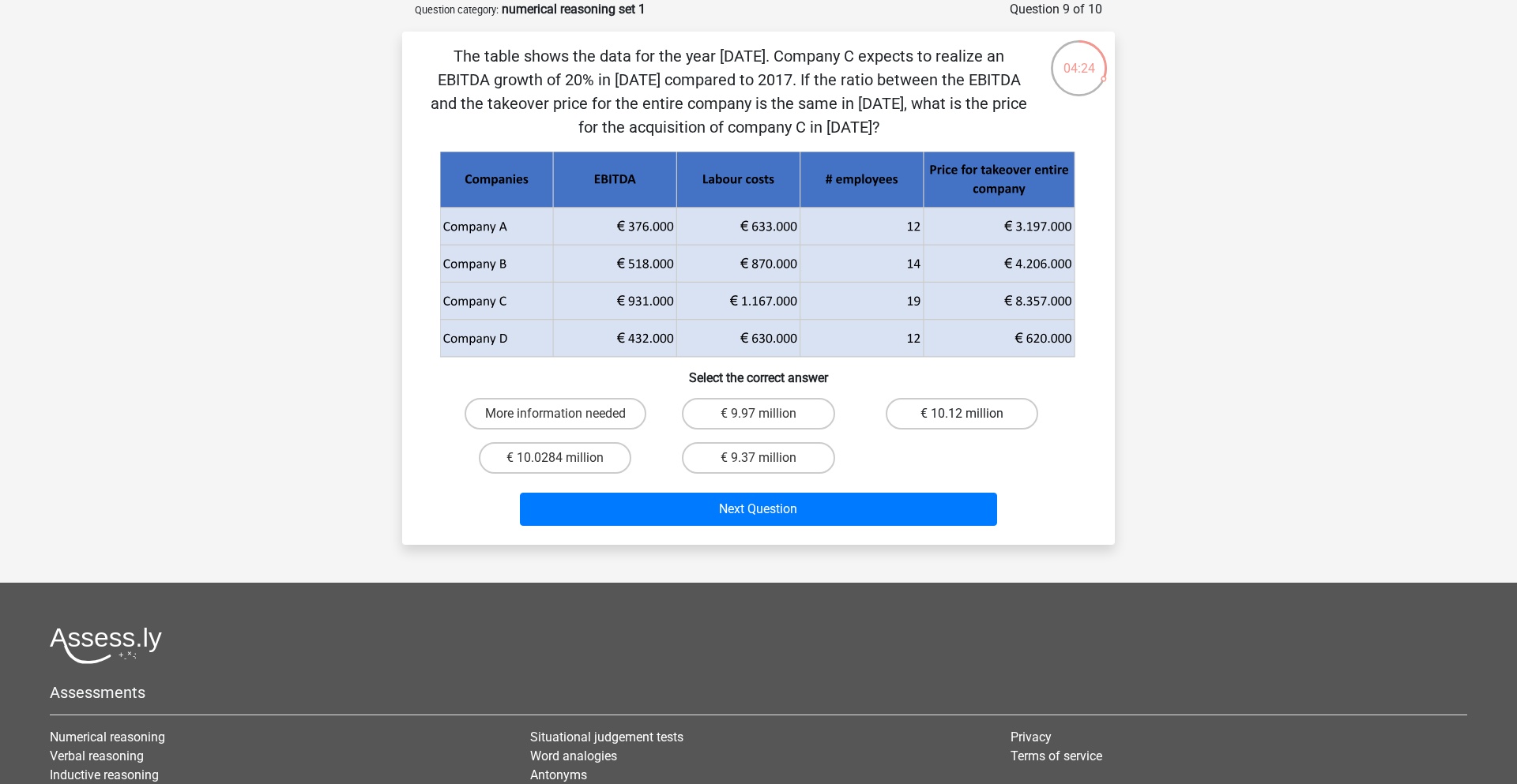
click at [908, 414] on label "€ 10.12 million" at bounding box center [961, 413] width 152 height 31
click at [961, 414] on input "€ 10.12 million" at bounding box center [967, 419] width 11 height 11
radio input "true"
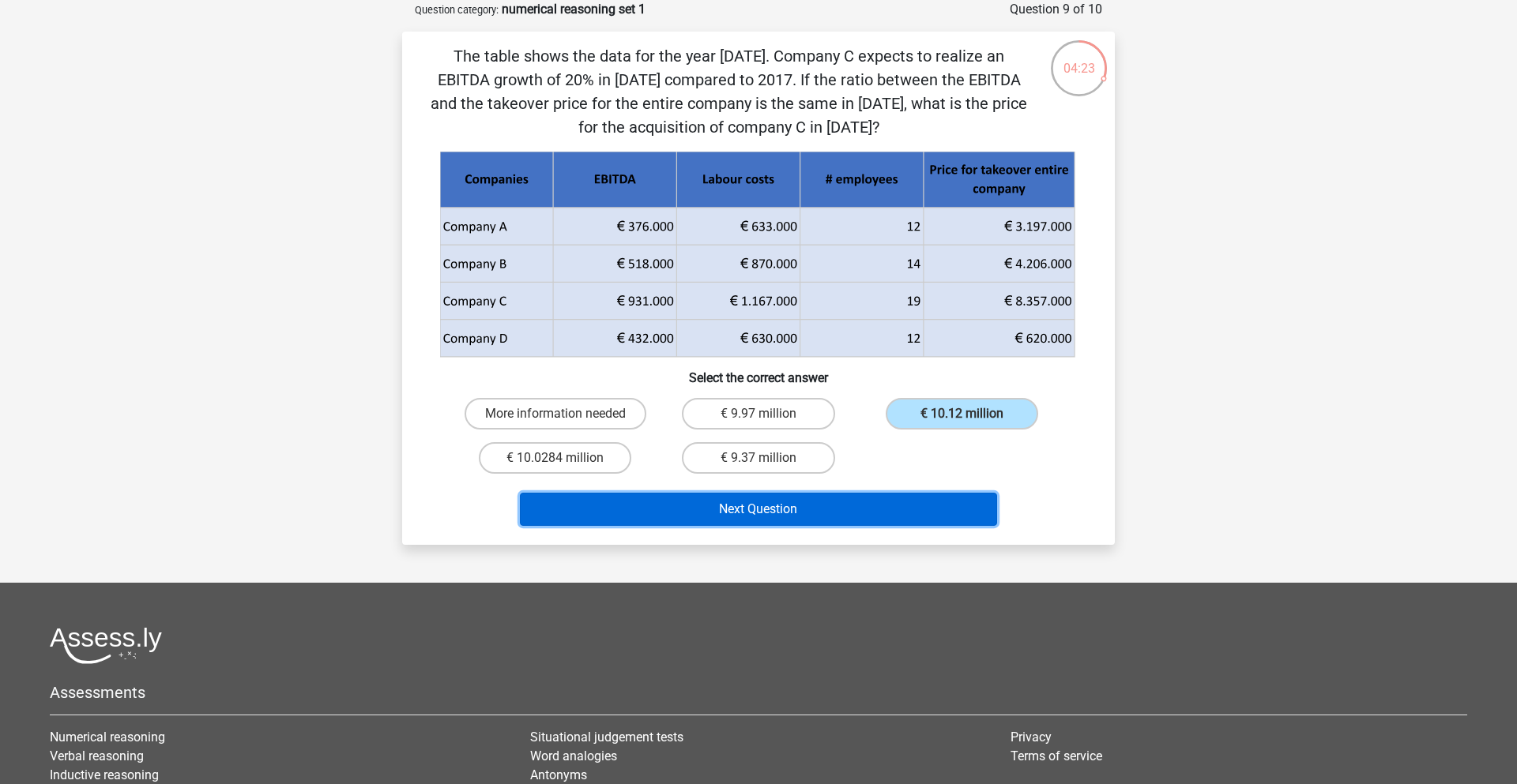
click at [887, 495] on button "Next Question" at bounding box center [758, 509] width 478 height 33
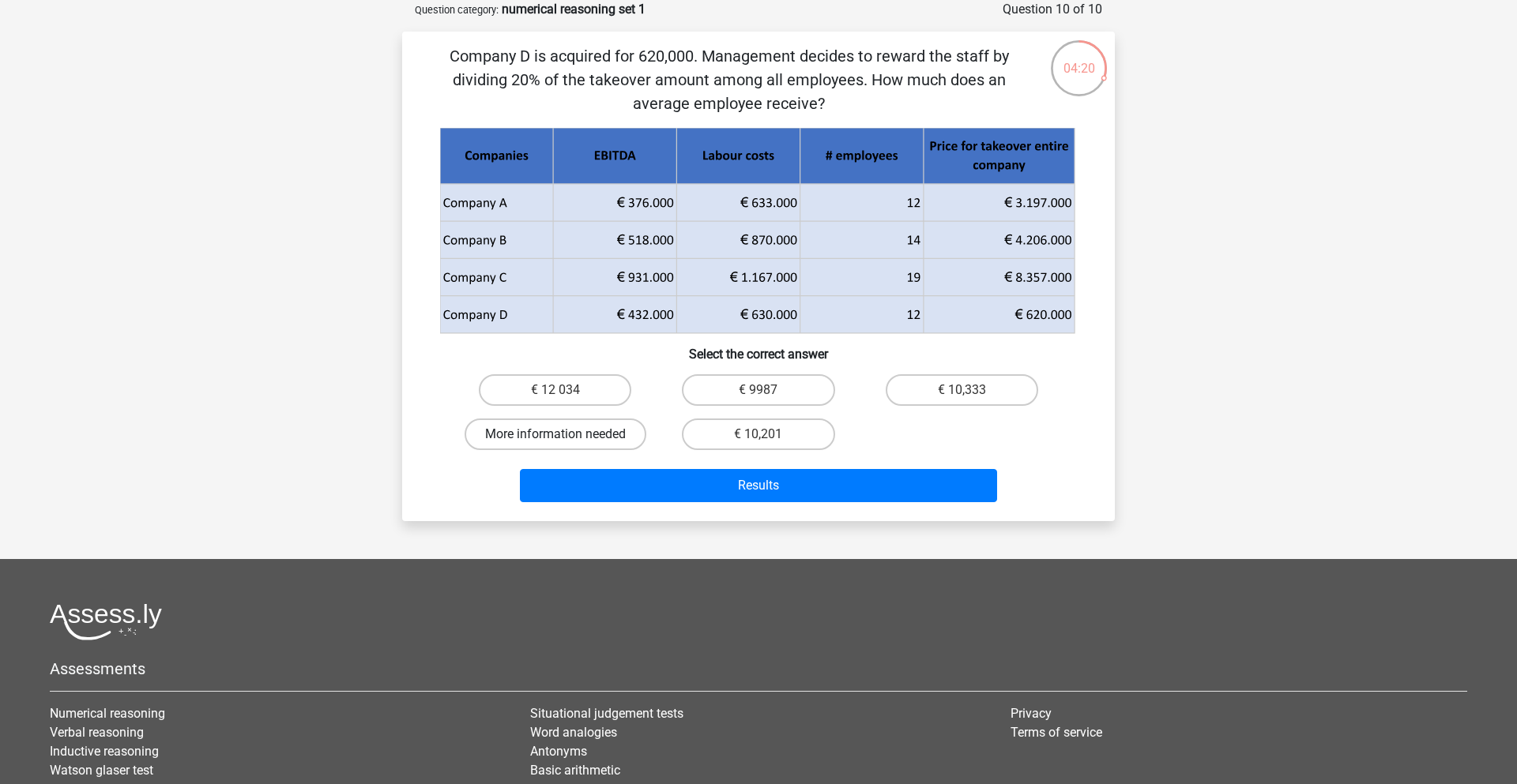
click at [599, 435] on label "More information needed" at bounding box center [556, 433] width 182 height 31
click at [565, 435] on input "More information needed" at bounding box center [561, 440] width 11 height 11
radio input "true"
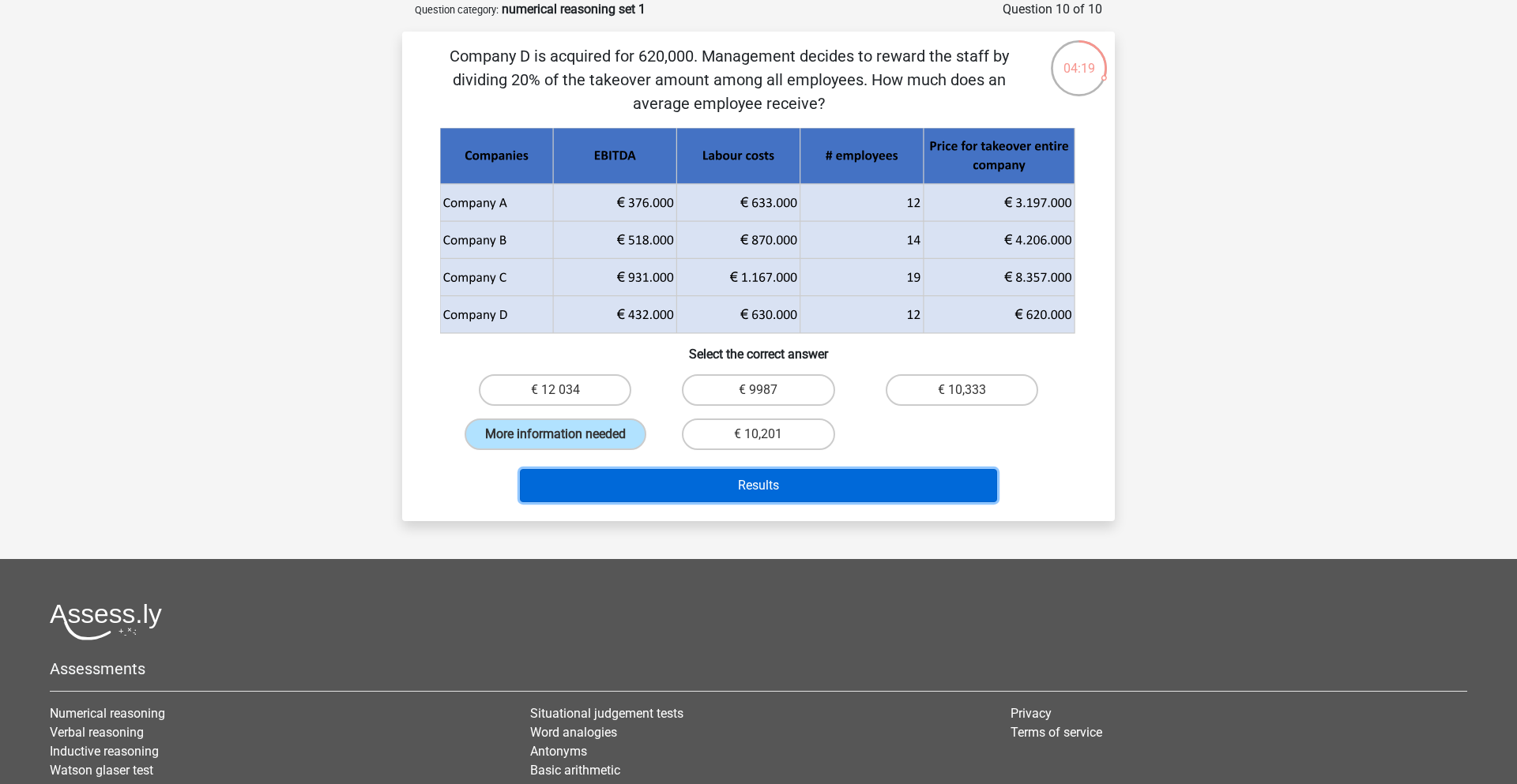
click at [605, 481] on button "Results" at bounding box center [758, 485] width 478 height 33
